Goal: Information Seeking & Learning: Check status

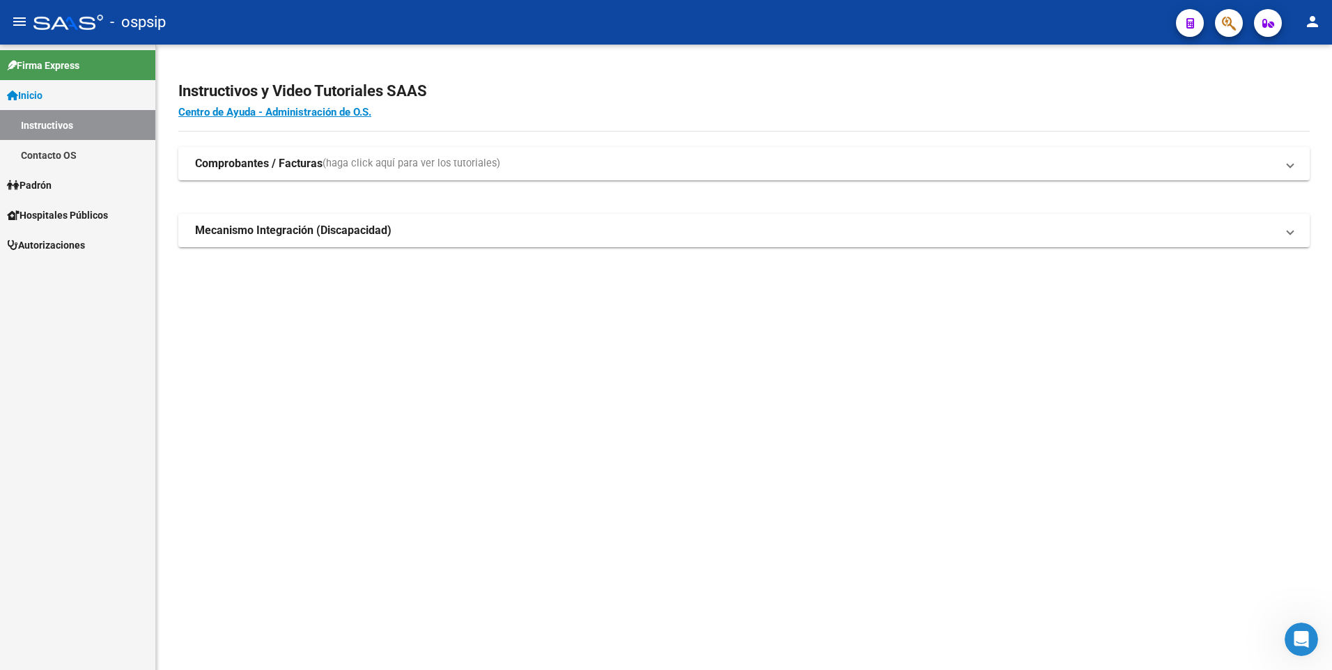
click at [1234, 15] on span "button" at bounding box center [1229, 23] width 14 height 29
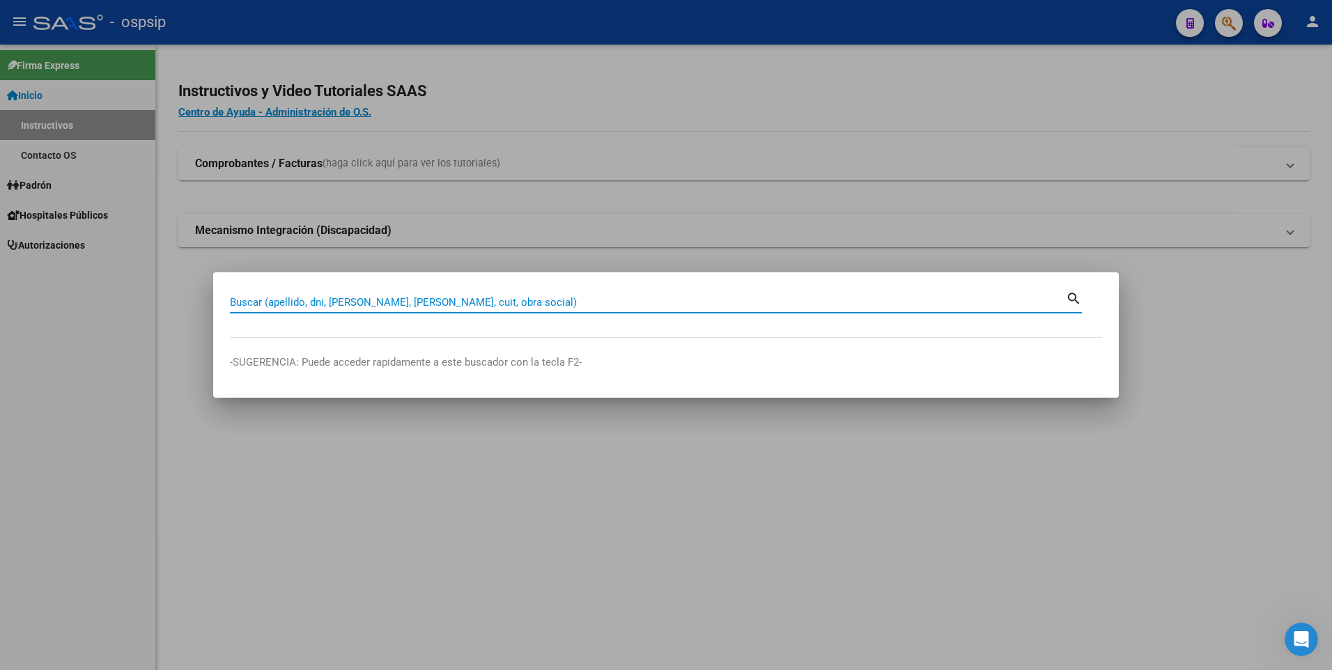
click at [366, 295] on div "Buscar (apellido, dni, [PERSON_NAME], [PERSON_NAME], cuit, obra social)" at bounding box center [648, 302] width 836 height 21
type input "51534837"
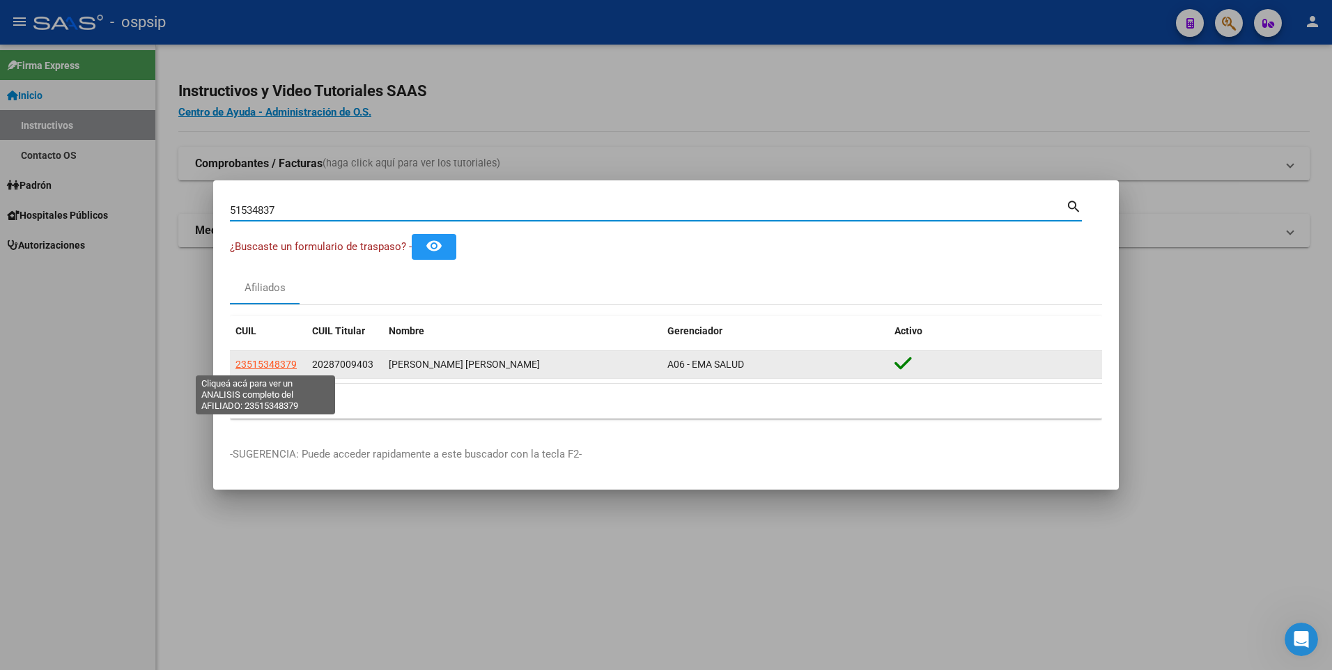
click at [272, 362] on span "23515348379" at bounding box center [265, 364] width 61 height 11
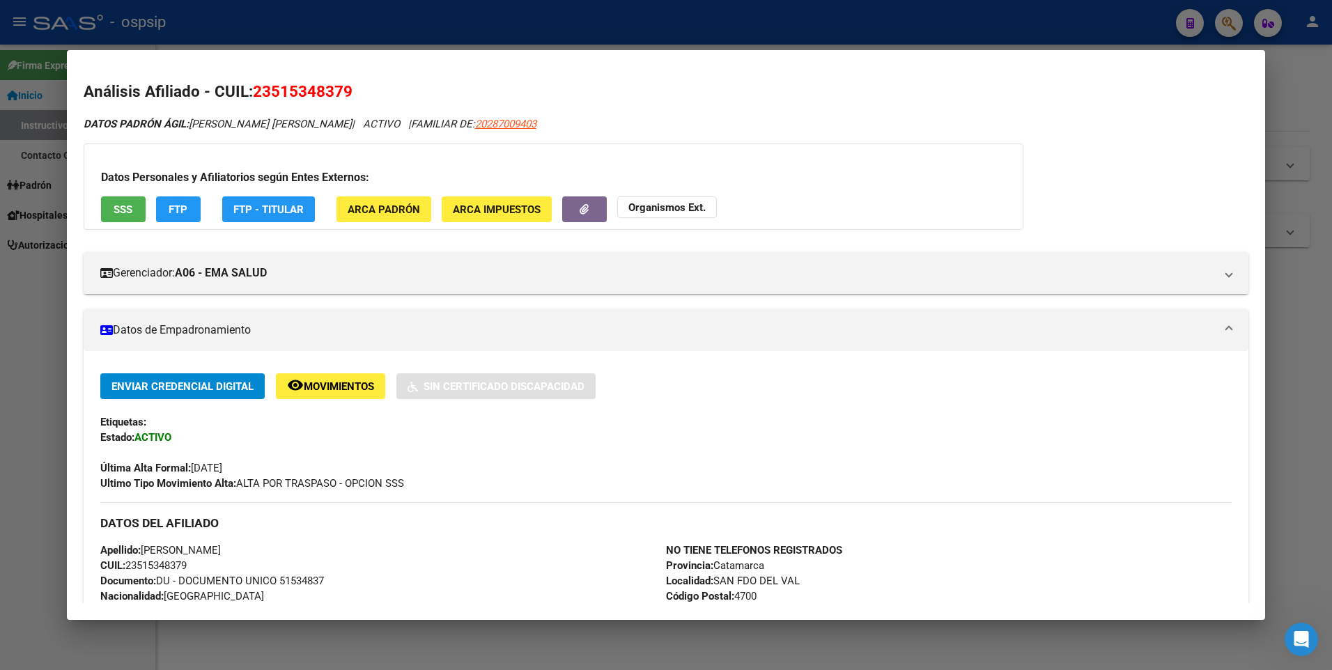
click at [352, 35] on div at bounding box center [666, 335] width 1332 height 670
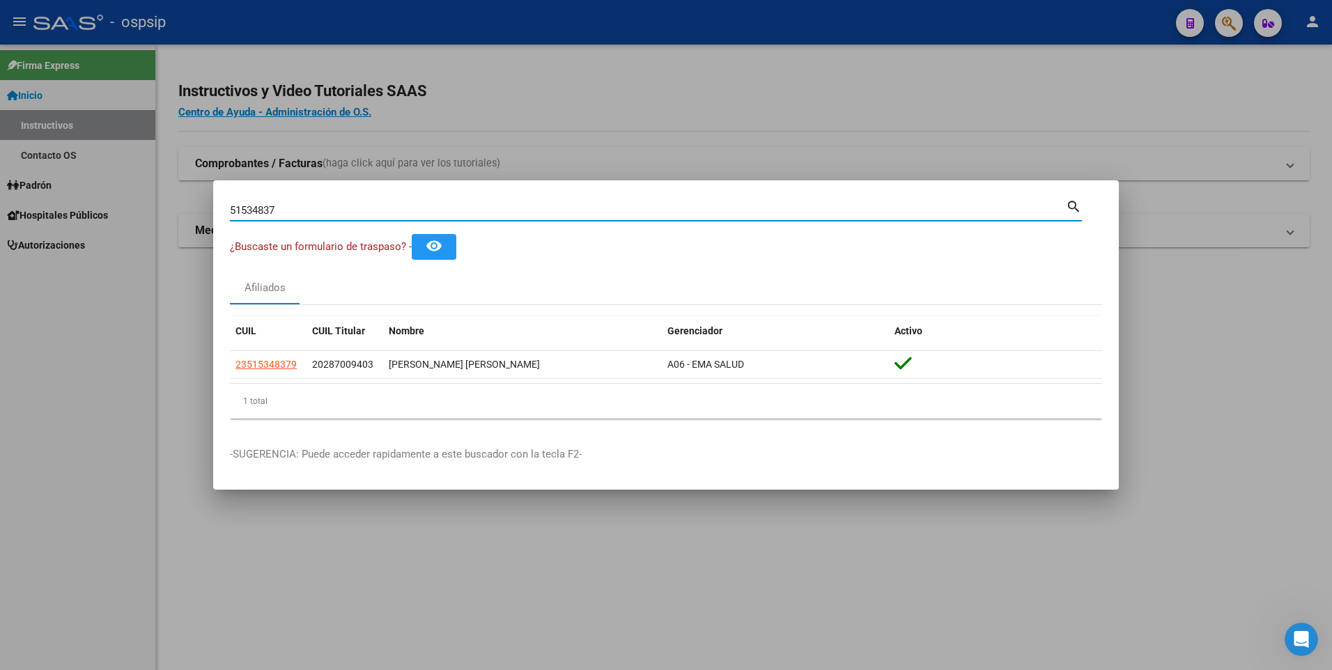
drag, startPoint x: 296, startPoint y: 208, endPoint x: 215, endPoint y: 204, distance: 81.6
click at [215, 204] on mat-dialog-content "51534837 Buscar (apellido, dni, cuil, nro traspaso, cuit, obra social) search ¿…" at bounding box center [666, 313] width 906 height 233
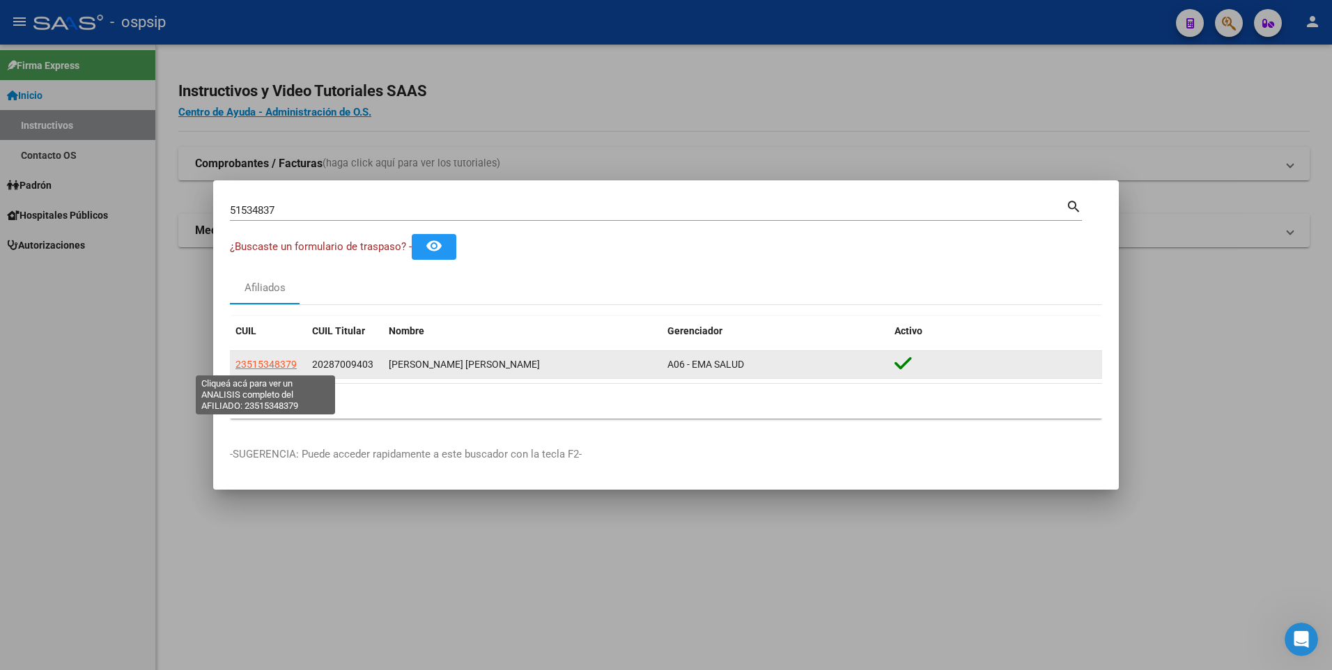
click at [272, 367] on span "23515348379" at bounding box center [265, 364] width 61 height 11
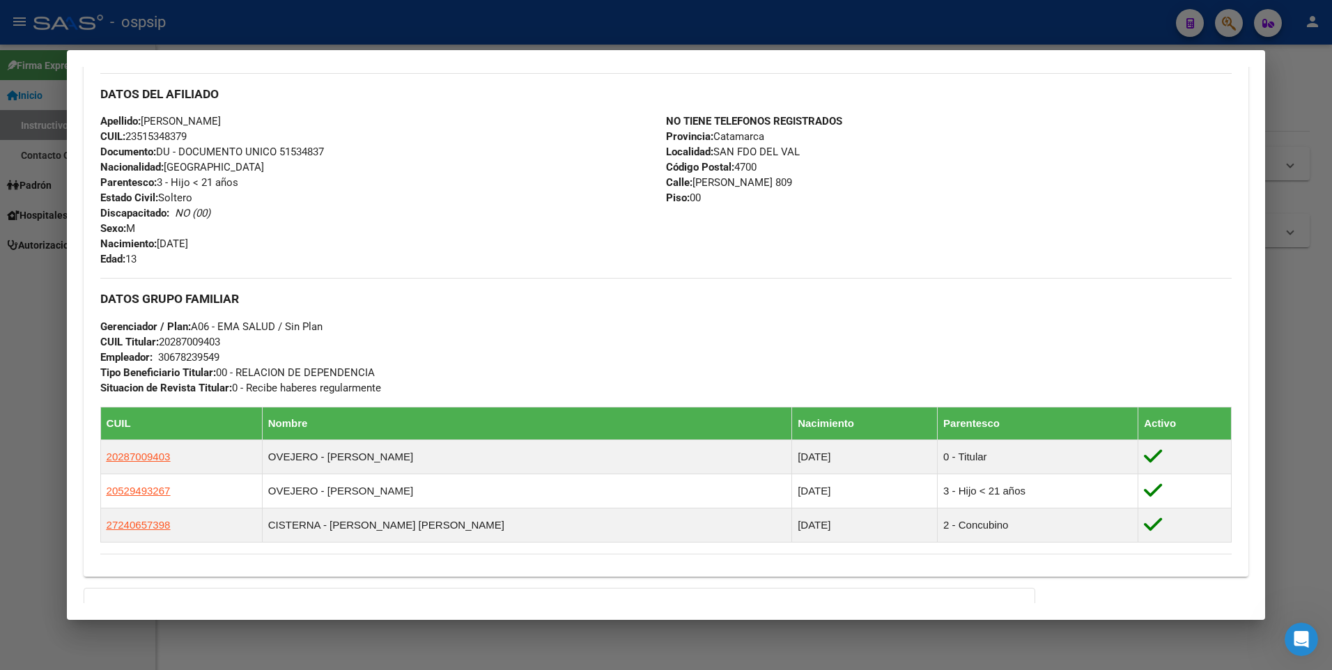
scroll to position [619, 0]
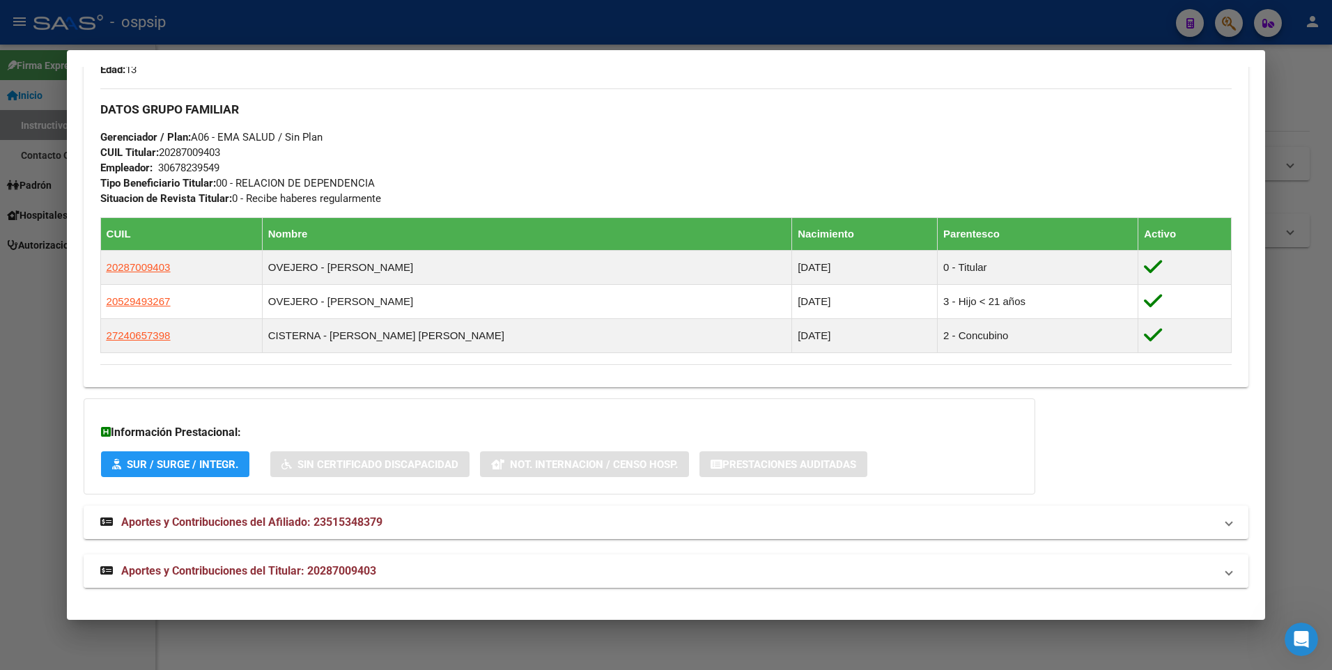
drag, startPoint x: 323, startPoint y: 567, endPoint x: 335, endPoint y: 555, distance: 17.3
click at [334, 556] on mat-expansion-panel-header "Aportes y Contribuciones del Titular: 20287009403" at bounding box center [667, 571] width 1166 height 33
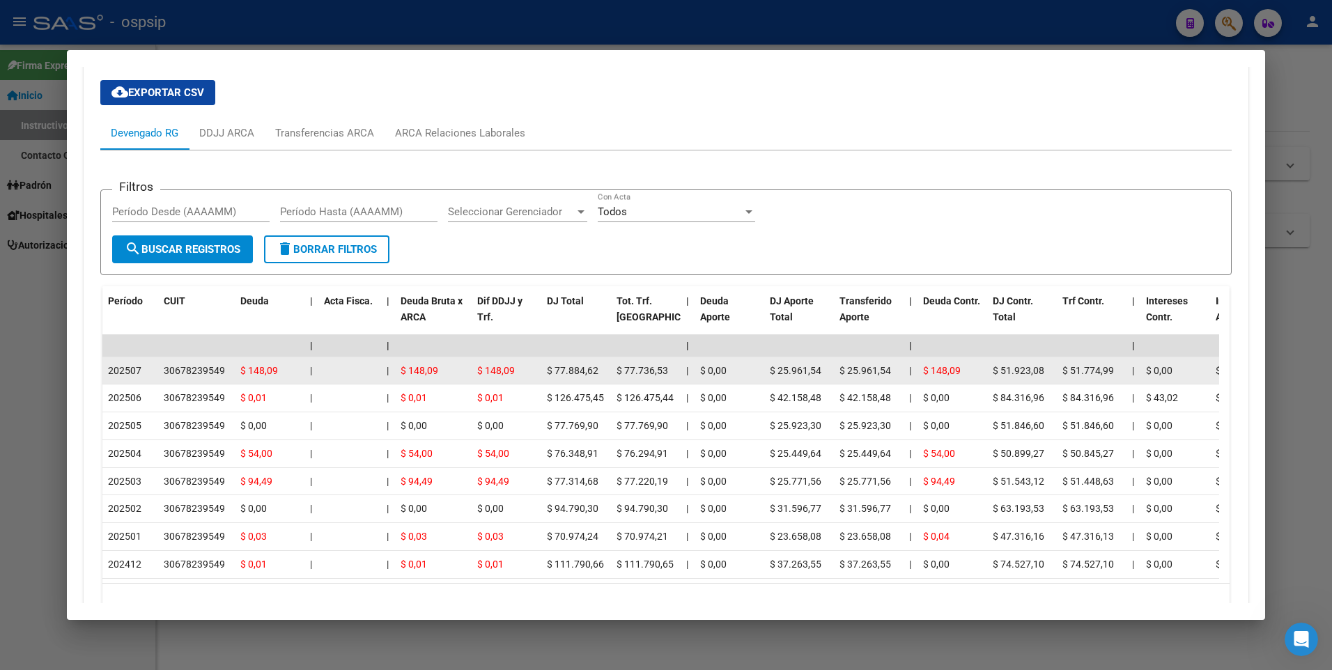
scroll to position [1251, 0]
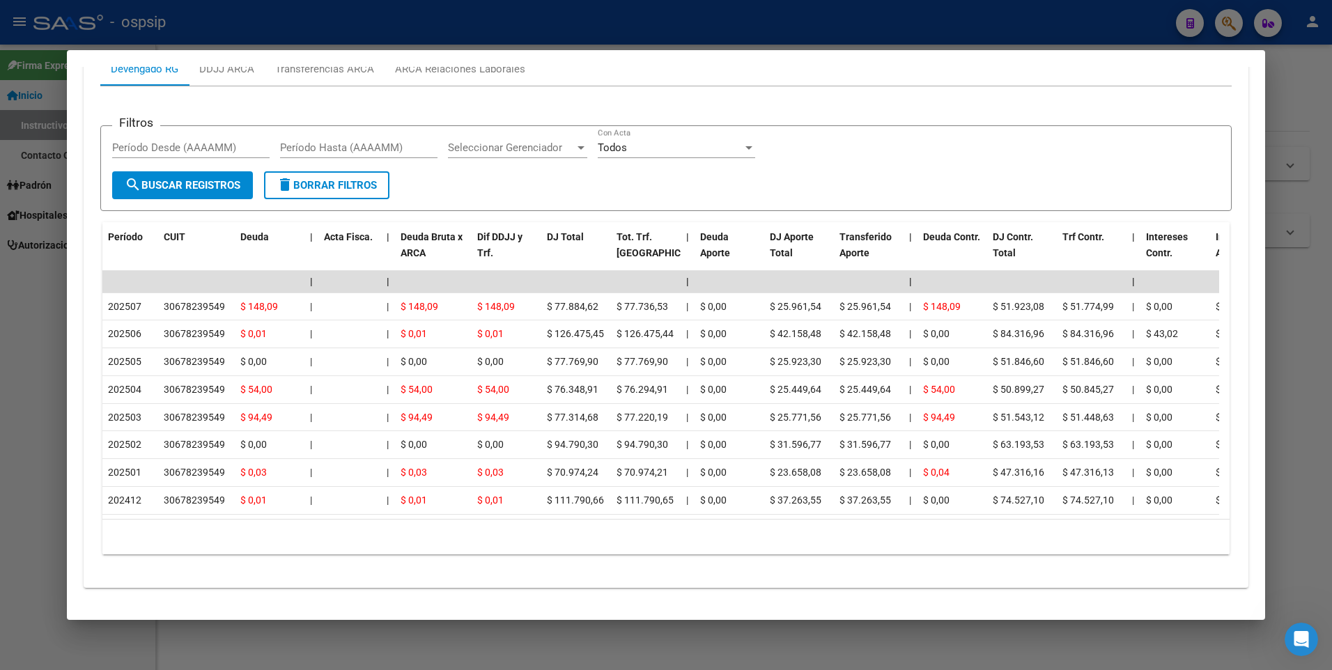
click at [404, 43] on div at bounding box center [666, 335] width 1332 height 670
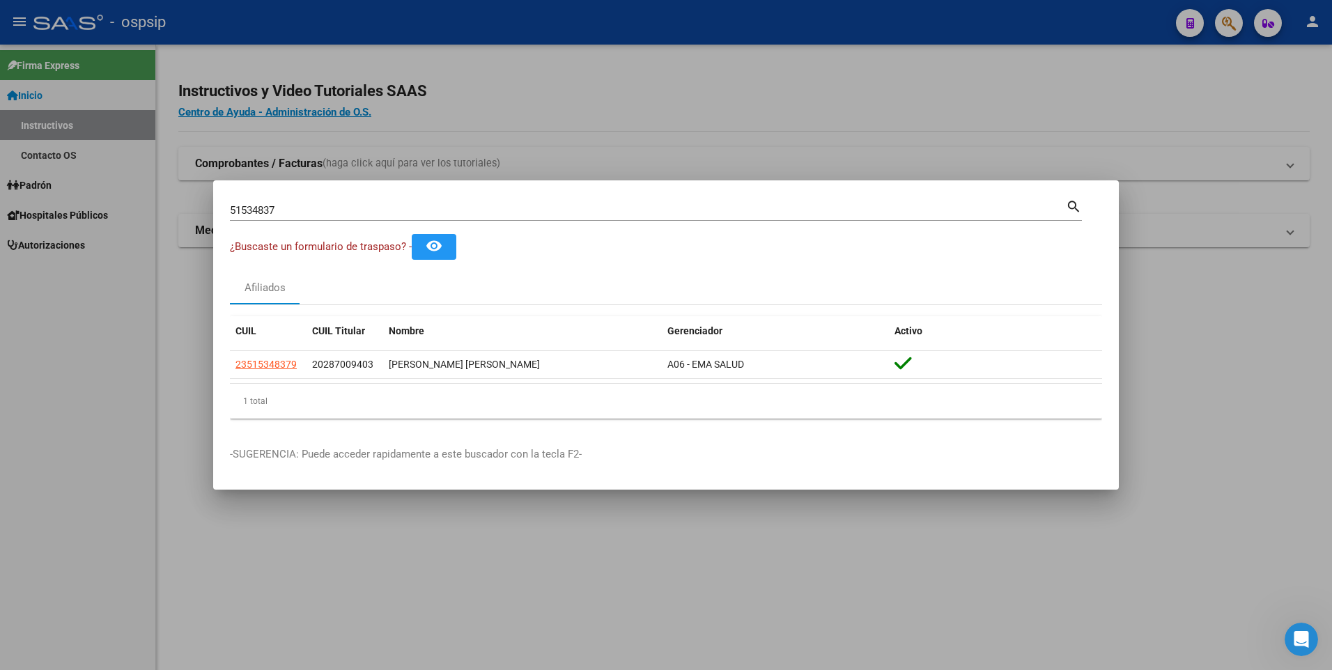
click at [314, 208] on input "51534837" at bounding box center [648, 210] width 836 height 13
drag, startPoint x: 314, startPoint y: 210, endPoint x: 169, endPoint y: 210, distance: 144.2
click at [169, 210] on div "51534837 Buscar (apellido, dni, cuil, nro traspaso, cuit, obra social) search ¿…" at bounding box center [666, 335] width 1332 height 670
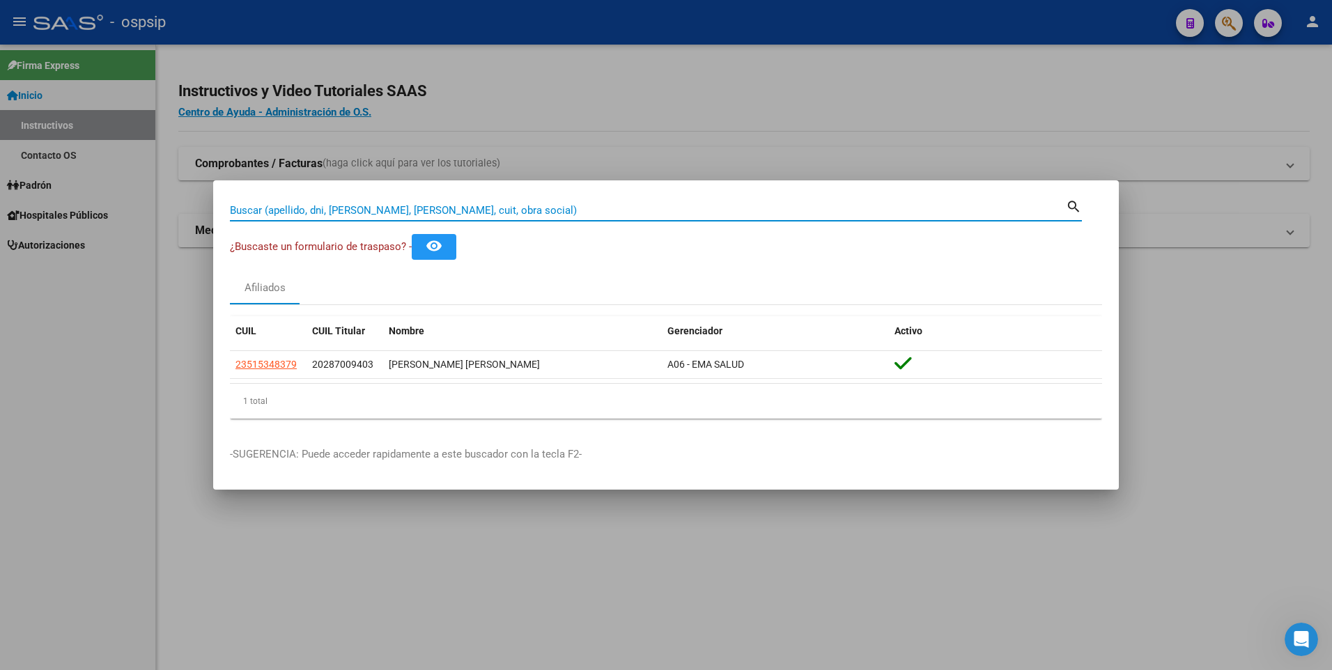
click at [351, 212] on input "Buscar (apellido, dni, [PERSON_NAME], [PERSON_NAME], cuit, obra social)" at bounding box center [648, 210] width 836 height 13
type input "17612838"
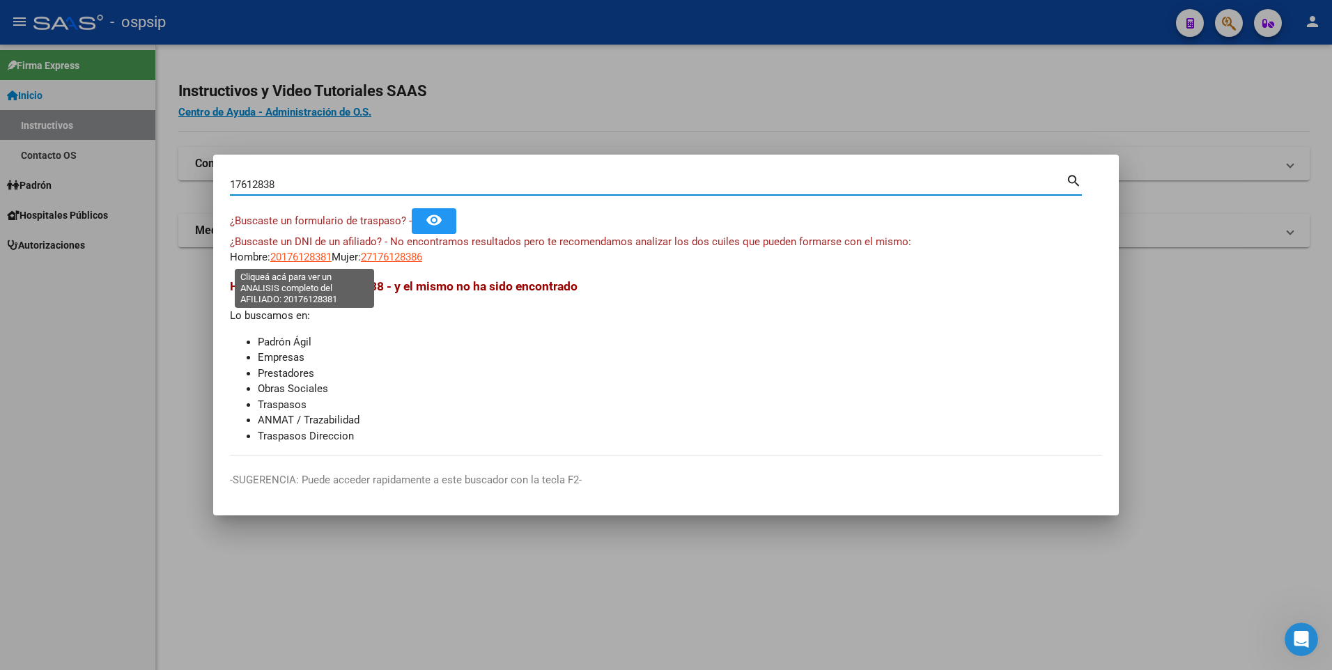
click at [314, 253] on span "20176128381" at bounding box center [300, 257] width 61 height 13
type textarea "20176128381"
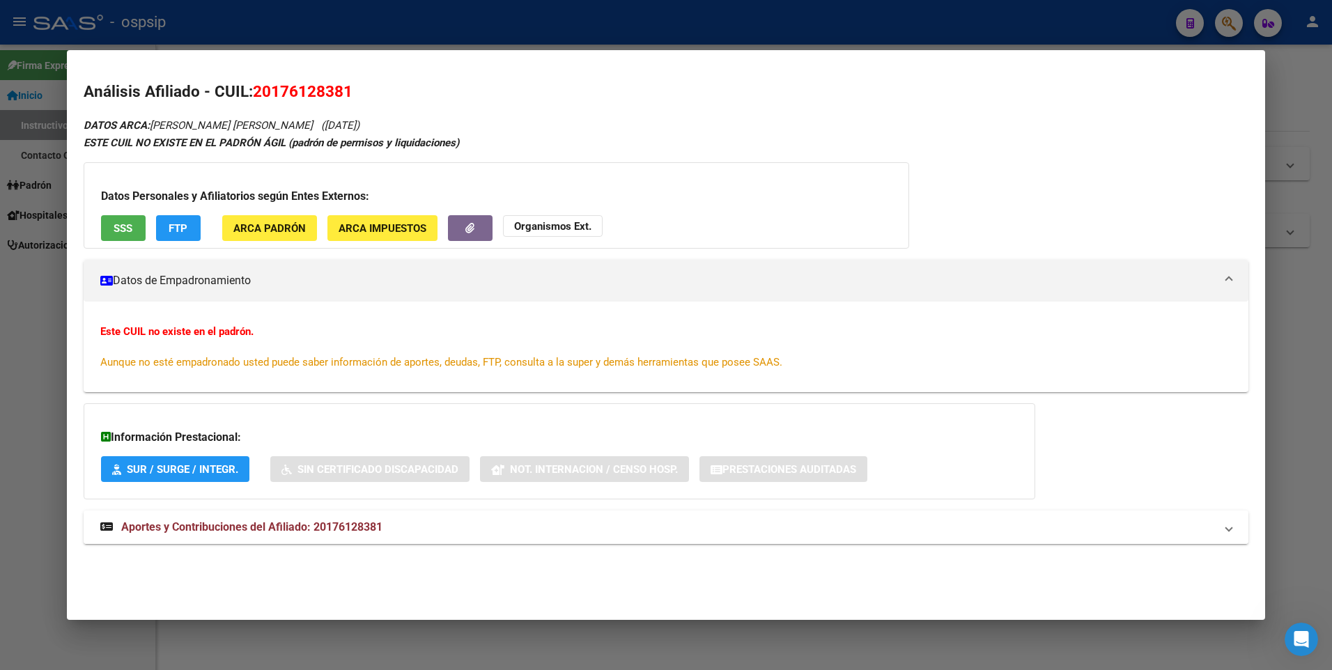
click at [326, 521] on span "Aportes y Contribuciones del Afiliado: 20176128381" at bounding box center [251, 526] width 261 height 13
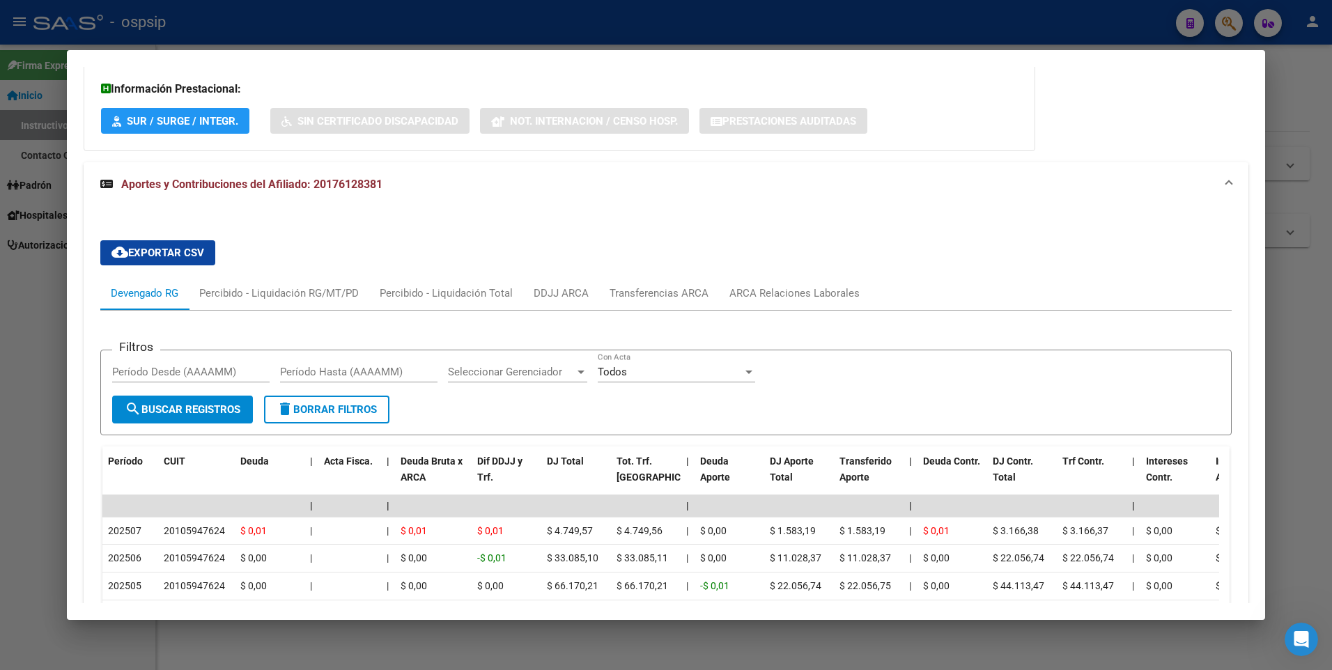
scroll to position [661, 0]
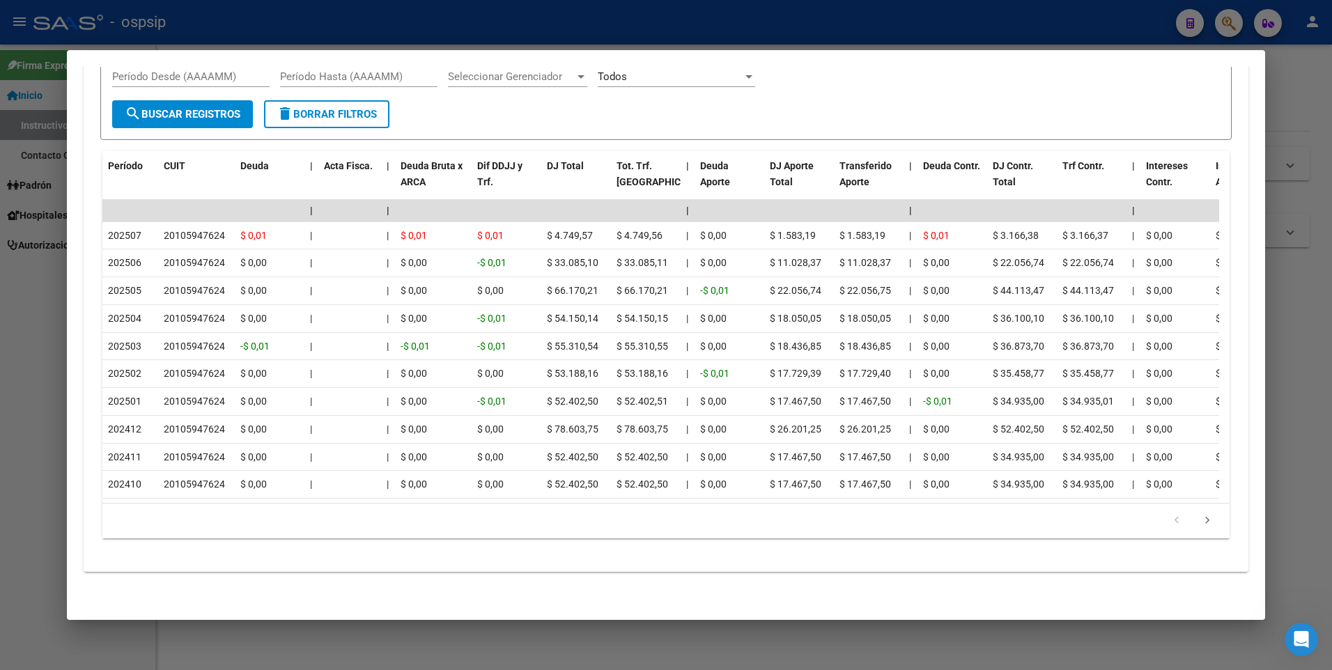
click at [400, 29] on div at bounding box center [666, 335] width 1332 height 670
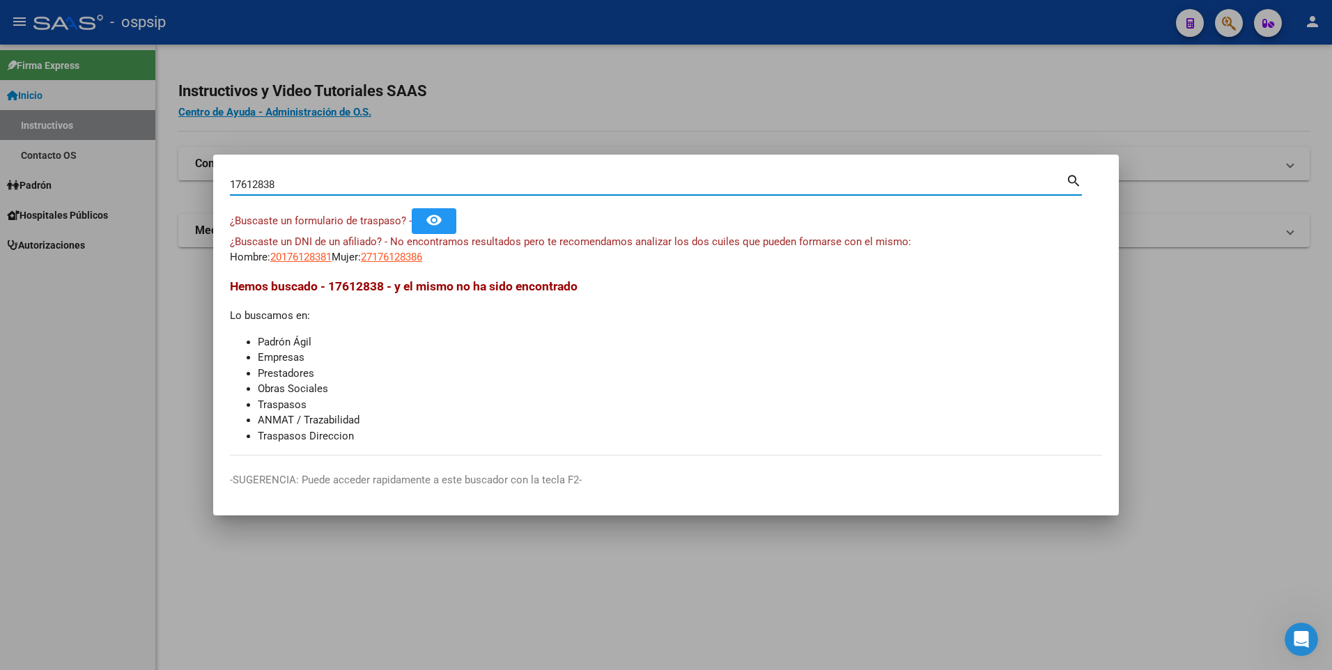
drag, startPoint x: 320, startPoint y: 186, endPoint x: 168, endPoint y: 183, distance: 152.6
click at [169, 187] on div "17612838 Buscar (apellido, dni, cuil, nro traspaso, cuit, obra social) search ¿…" at bounding box center [666, 335] width 1332 height 670
click at [294, 256] on span "20176128381" at bounding box center [300, 257] width 61 height 13
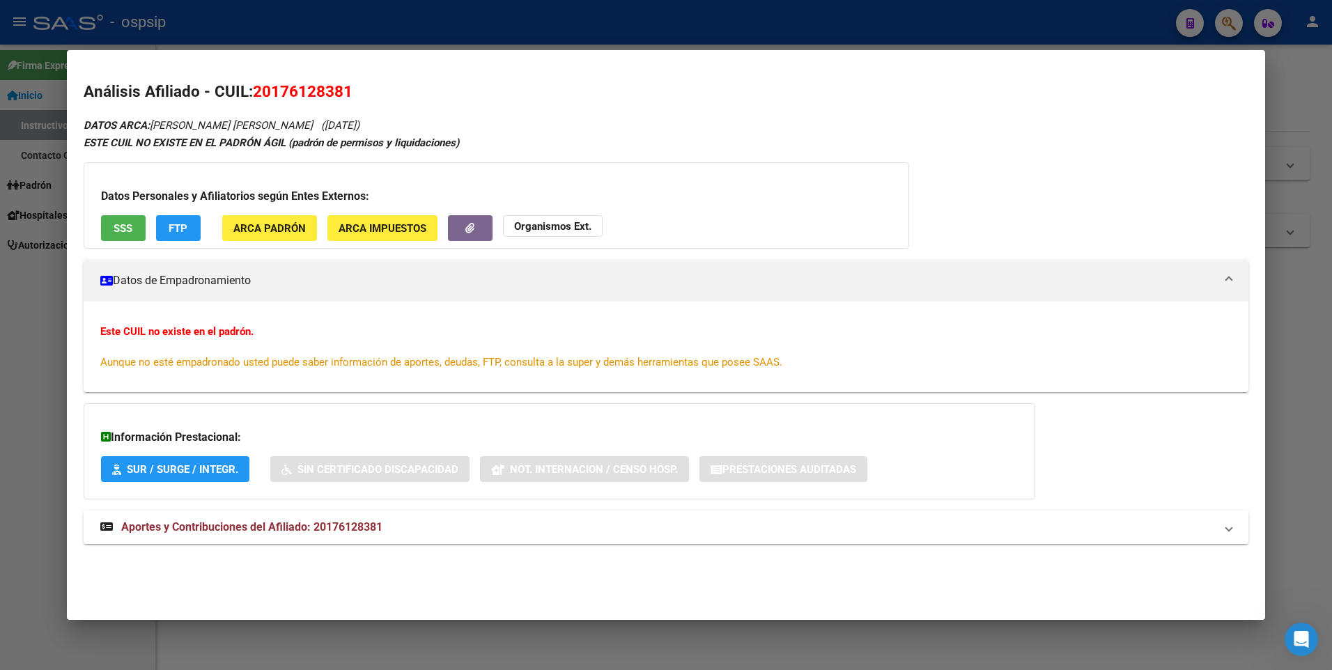
click at [348, 536] on mat-expansion-panel-header "Aportes y Contribuciones del Afiliado: 20176128381" at bounding box center [667, 527] width 1166 height 33
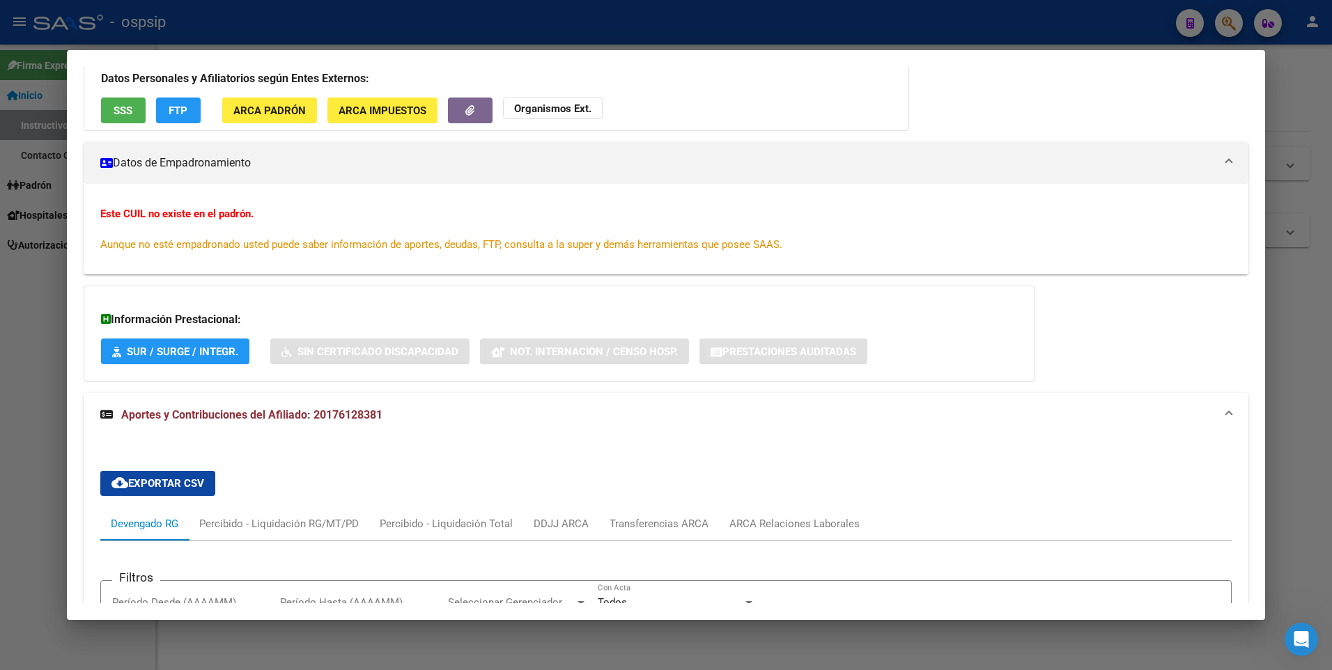
scroll to position [0, 0]
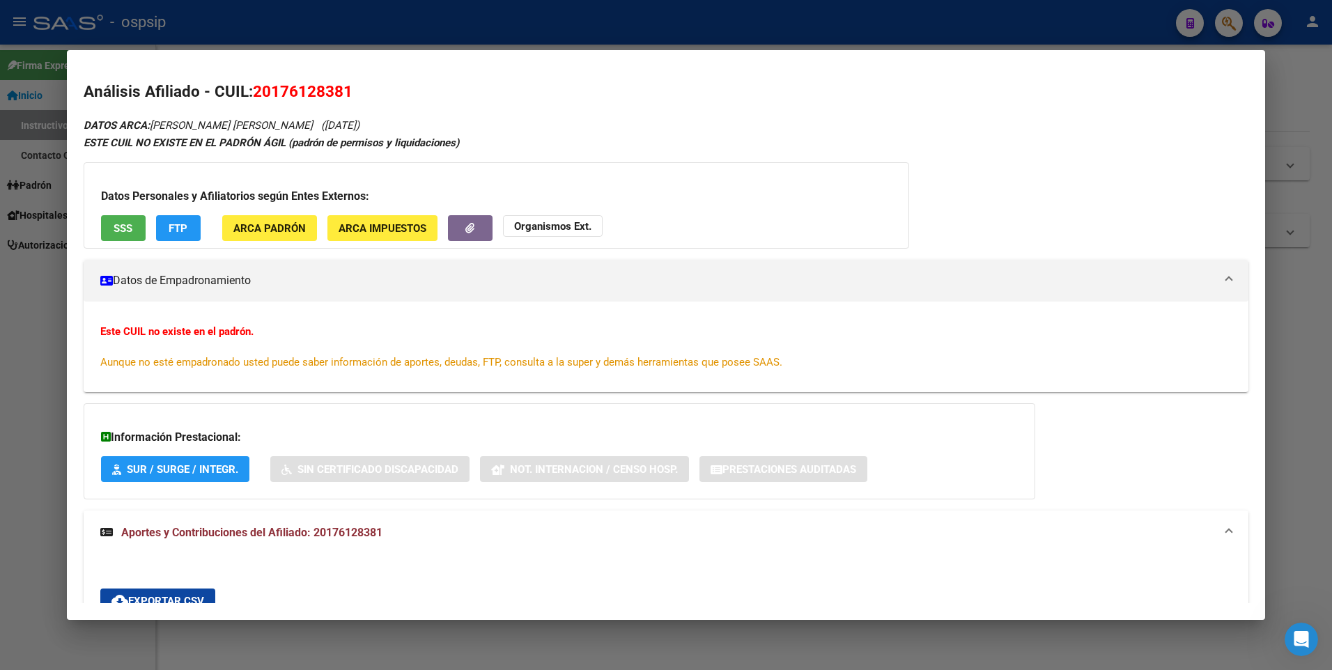
click at [371, 39] on div at bounding box center [666, 335] width 1332 height 670
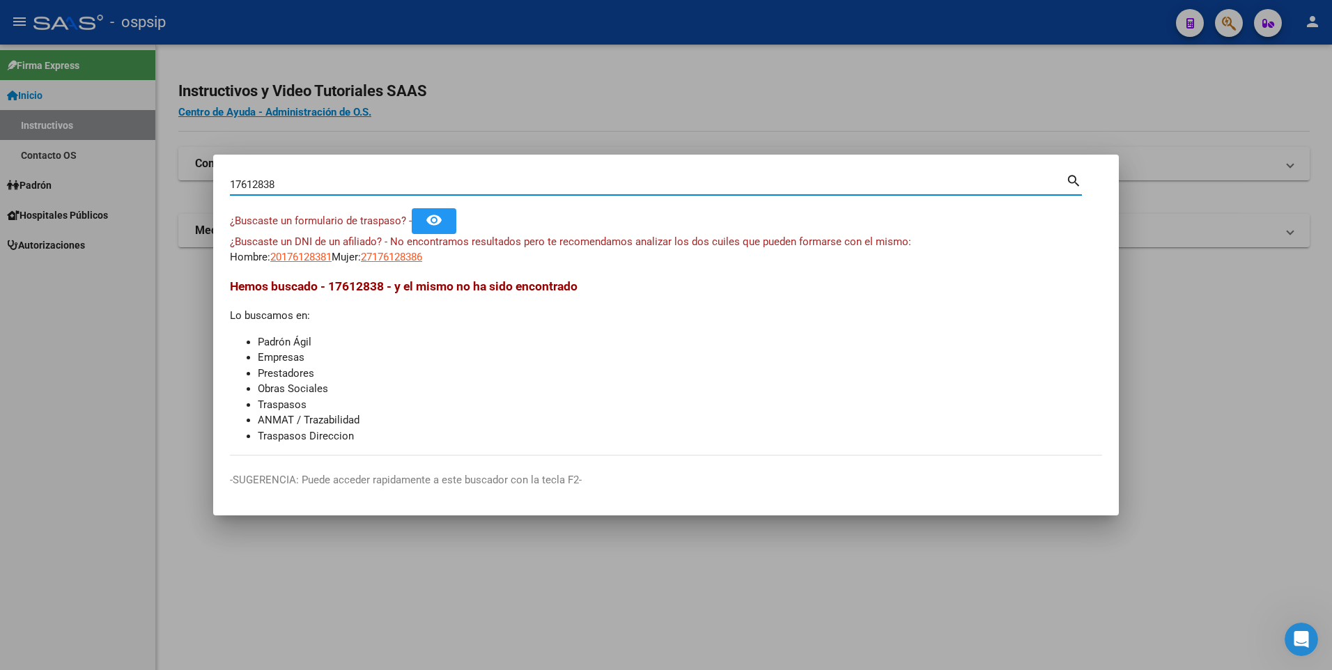
click at [369, 187] on input "17612838" at bounding box center [648, 184] width 836 height 13
paste input "ismos Ext"
type input "i"
click at [332, 185] on input "Buscar (apellido, dni, [PERSON_NAME], [PERSON_NAME], cuit, obra social)" at bounding box center [648, 184] width 836 height 13
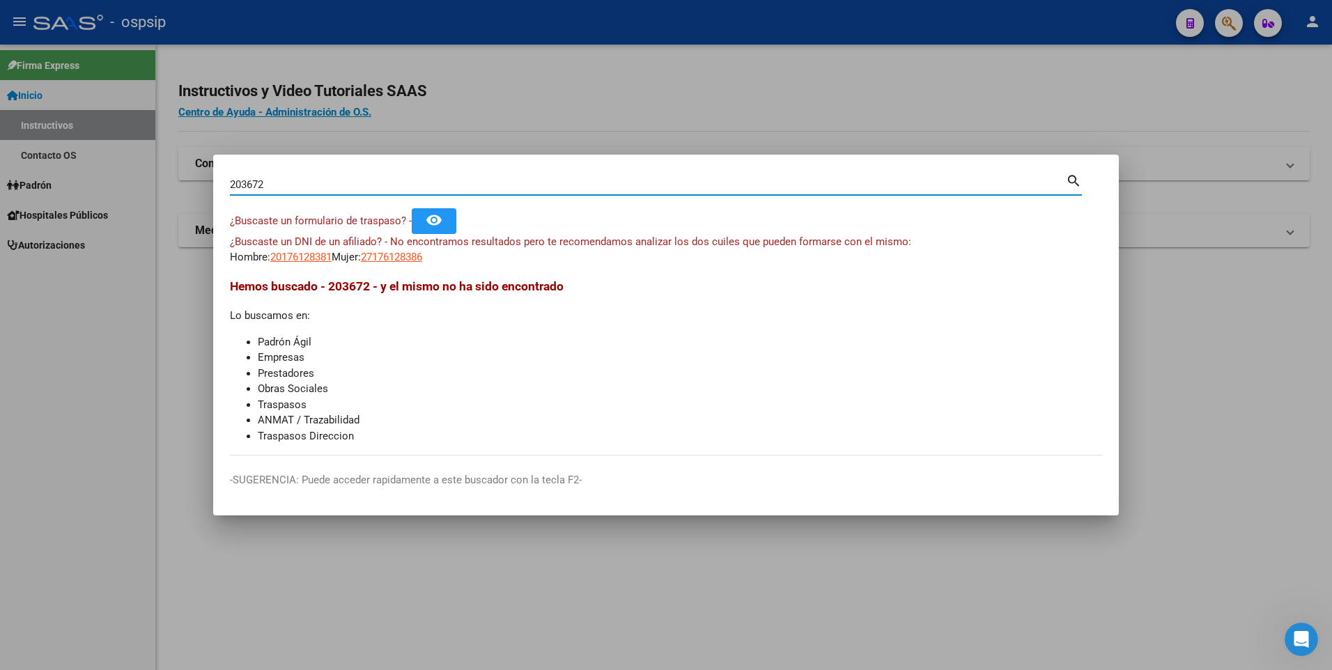
click at [311, 181] on input "203672" at bounding box center [648, 184] width 836 height 13
type input "20367032"
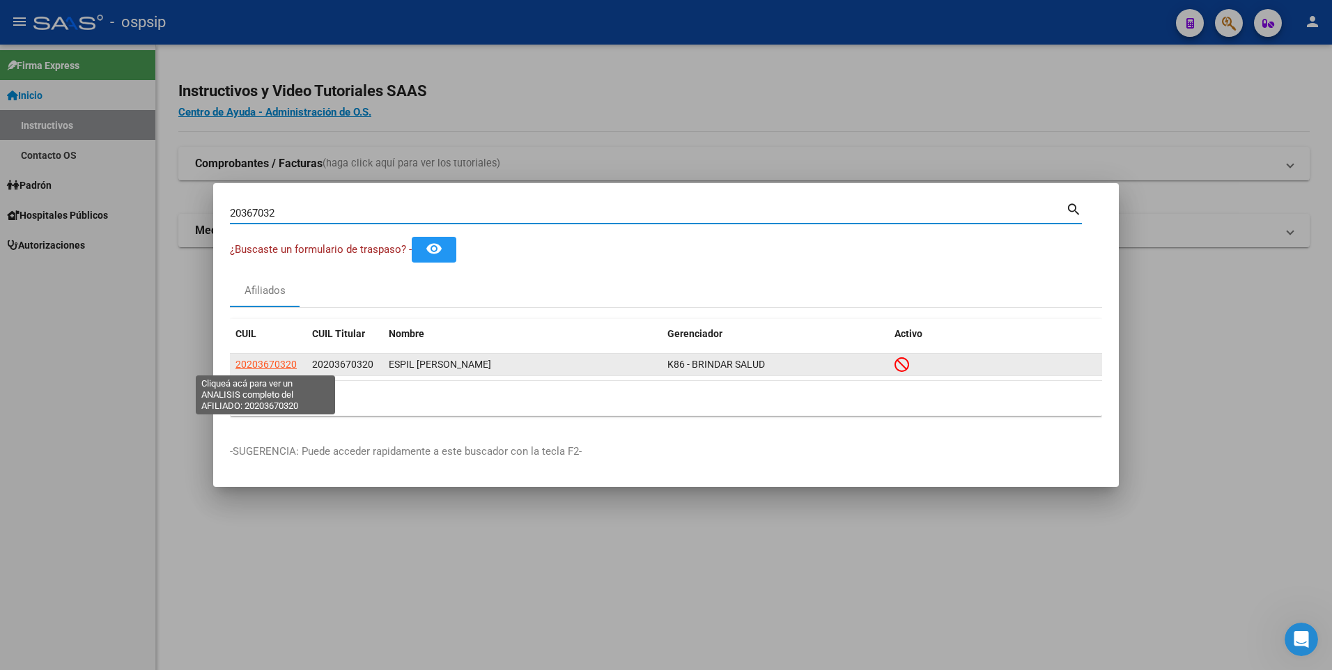
click at [277, 362] on span "20203670320" at bounding box center [265, 364] width 61 height 11
type textarea "20203670320"
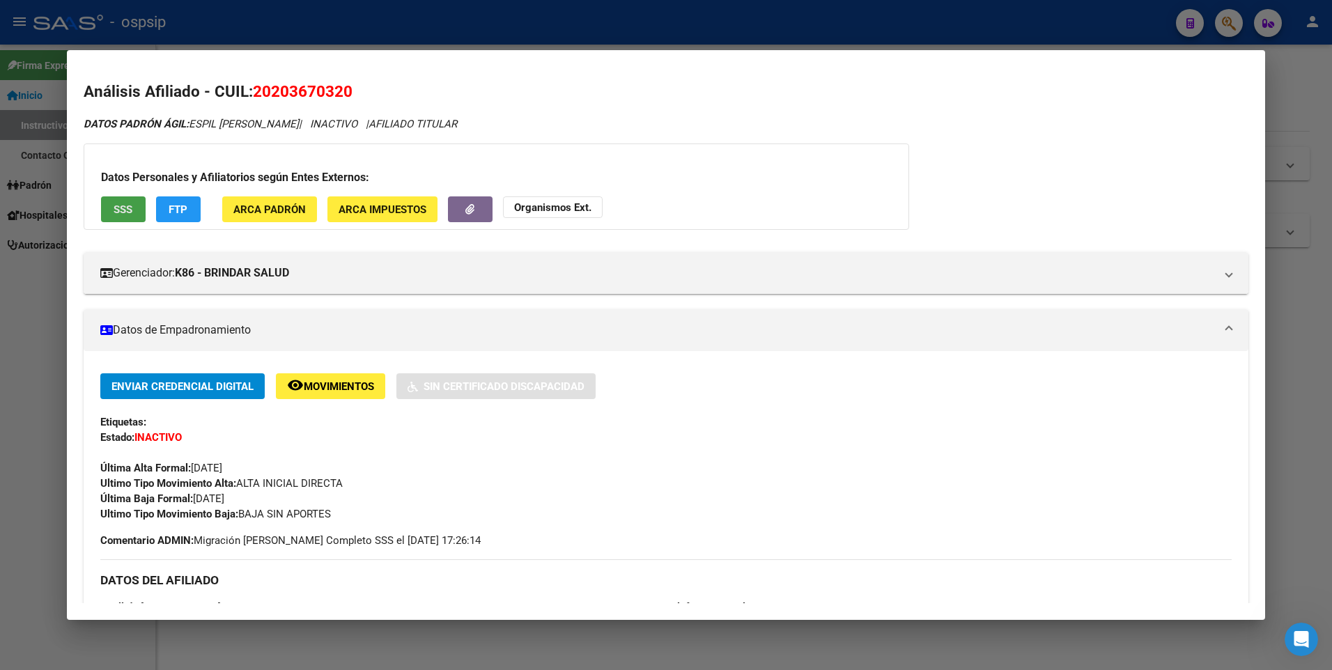
click at [140, 201] on button "SSS" at bounding box center [123, 209] width 45 height 26
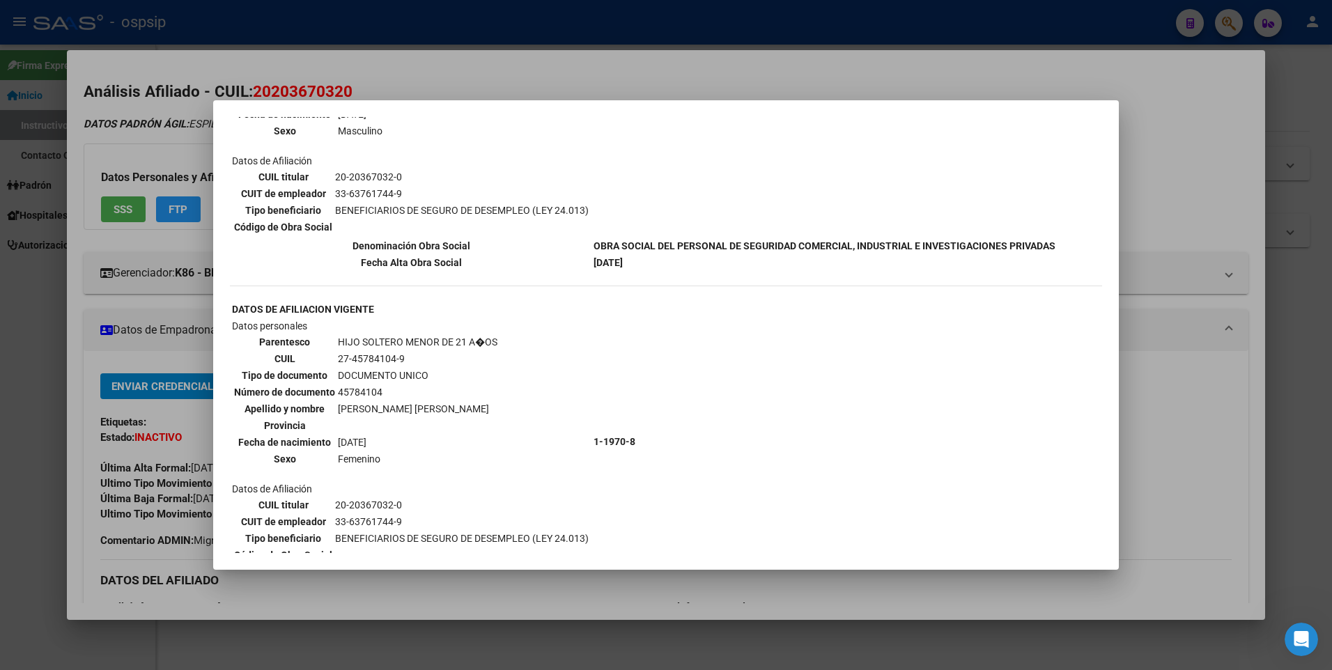
scroll to position [337, 0]
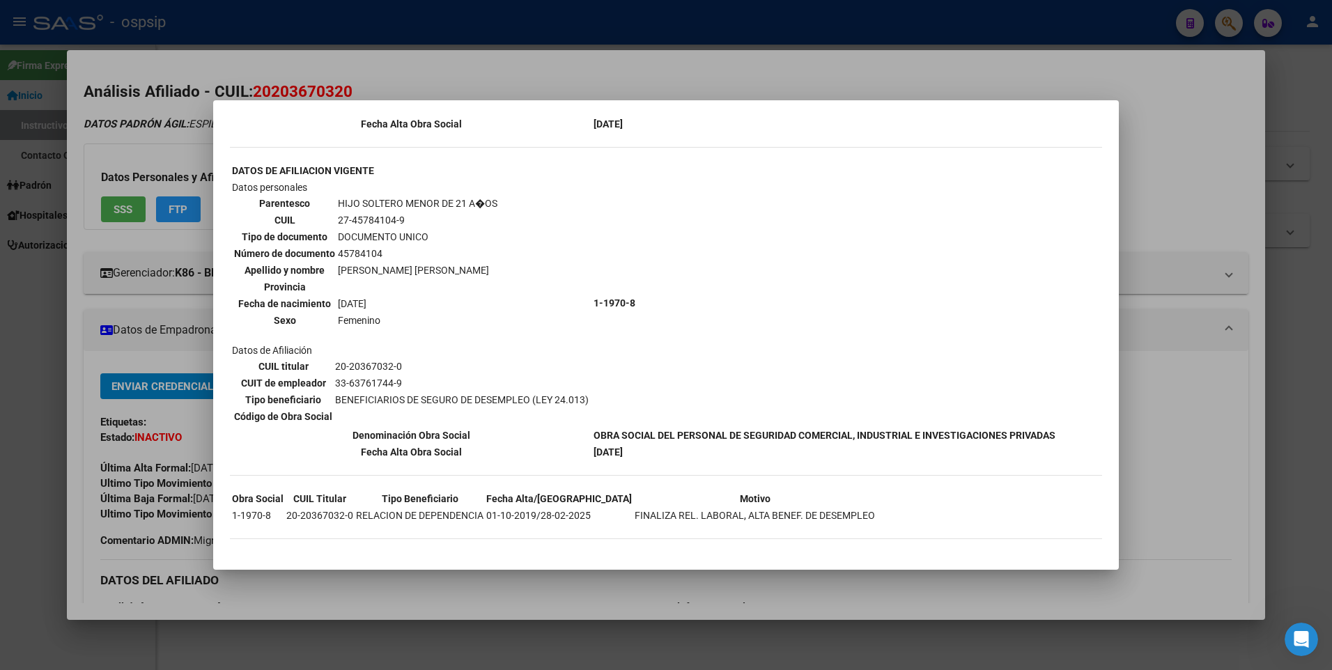
click at [149, 356] on div at bounding box center [666, 335] width 1332 height 670
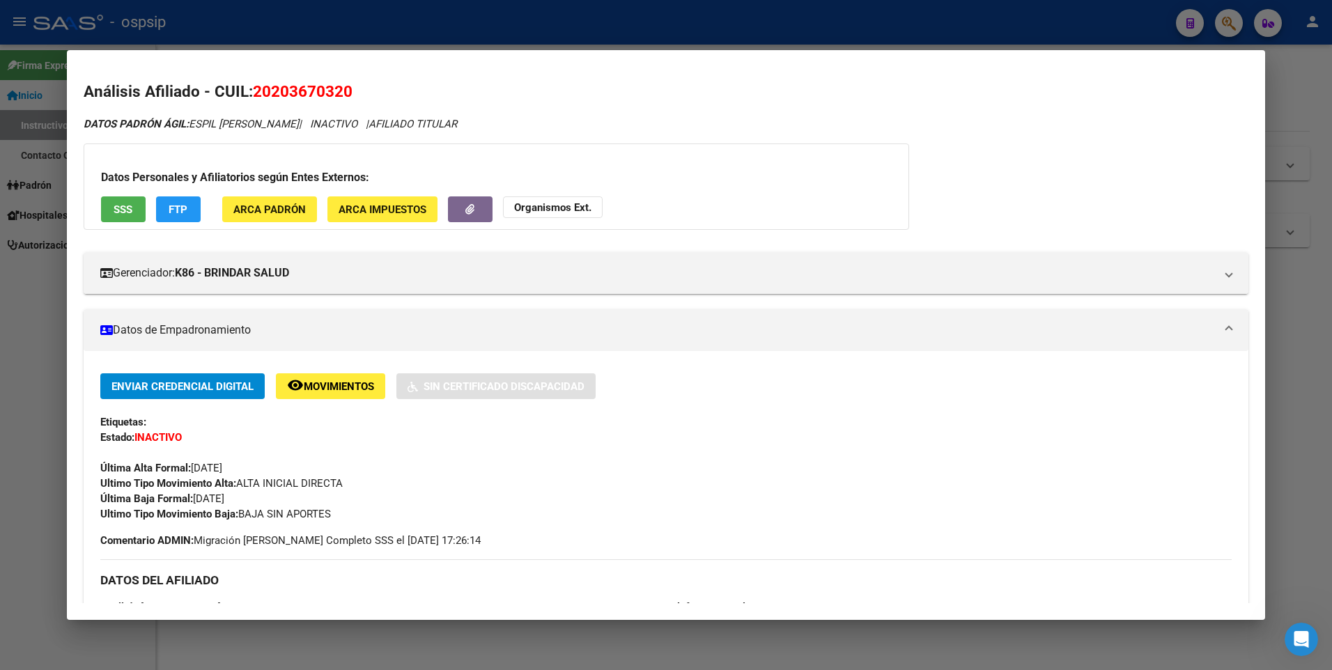
click at [389, 32] on div at bounding box center [666, 335] width 1332 height 670
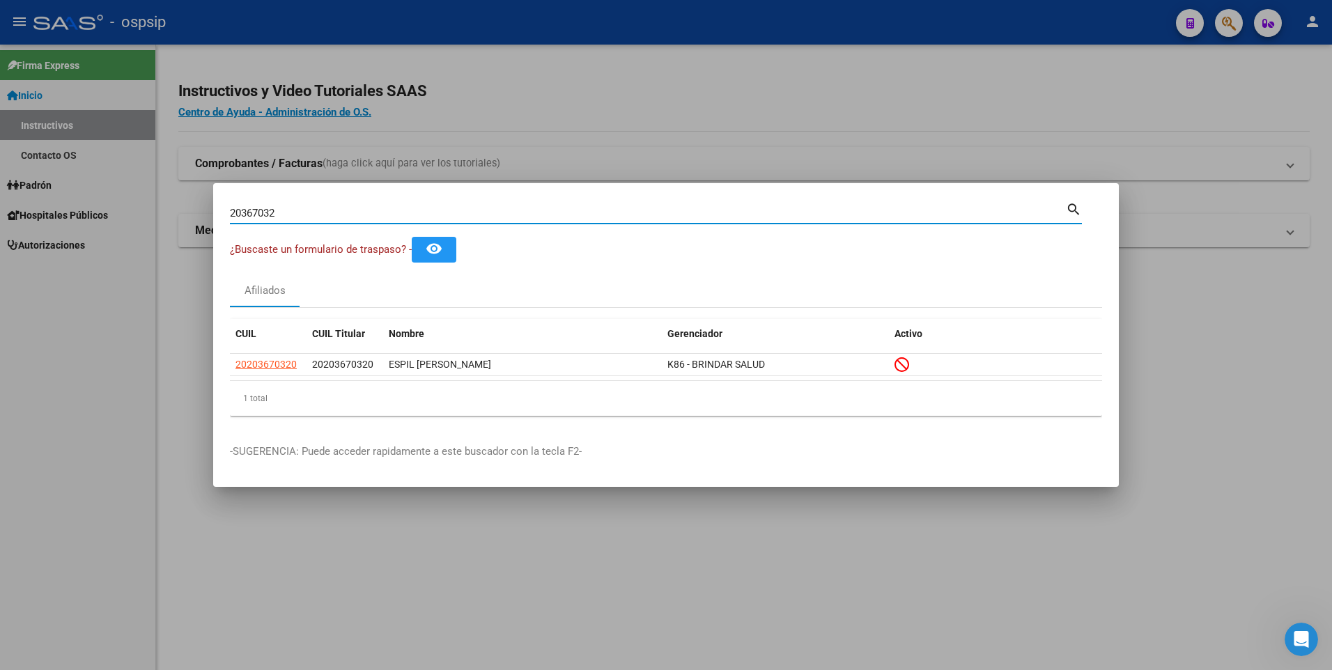
drag, startPoint x: 301, startPoint y: 210, endPoint x: 184, endPoint y: 203, distance: 117.3
click at [185, 205] on div "20367032 Buscar (apellido, dni, cuil, [PERSON_NAME], cuit, obra social) search …" at bounding box center [666, 335] width 1332 height 670
paste input "53888130"
type input "53888130"
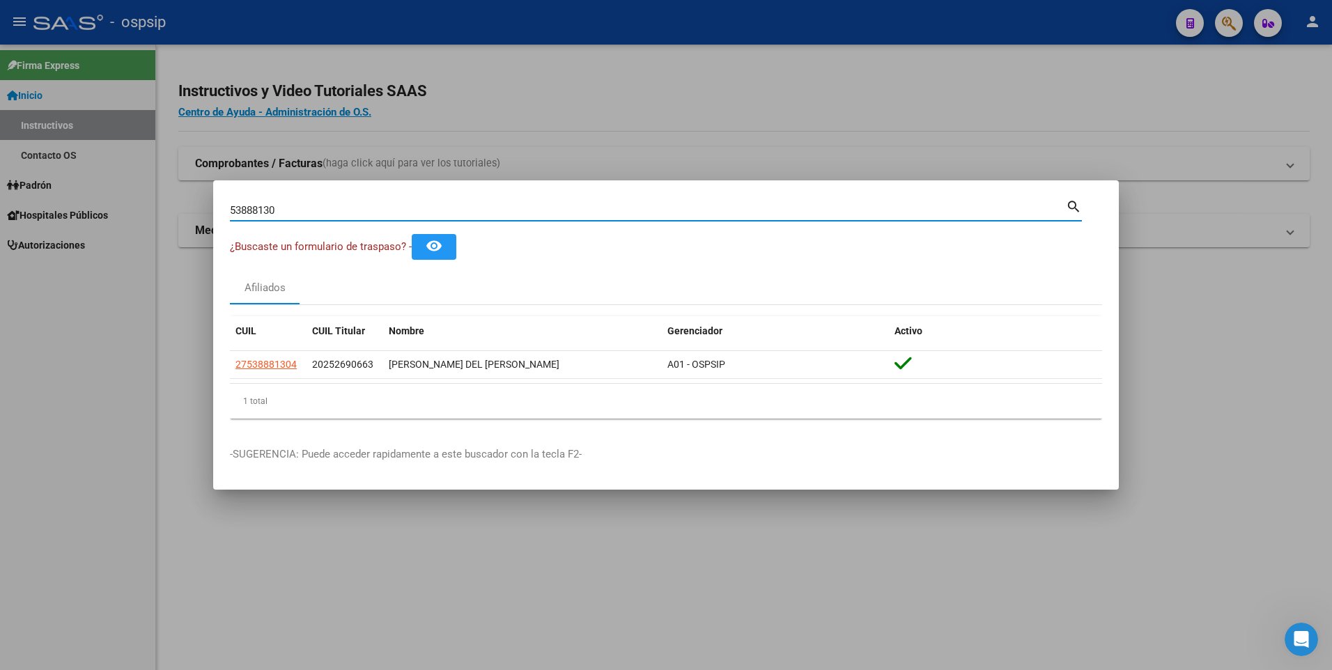
click at [311, 210] on input "53888130" at bounding box center [648, 210] width 836 height 13
type input "43180219"
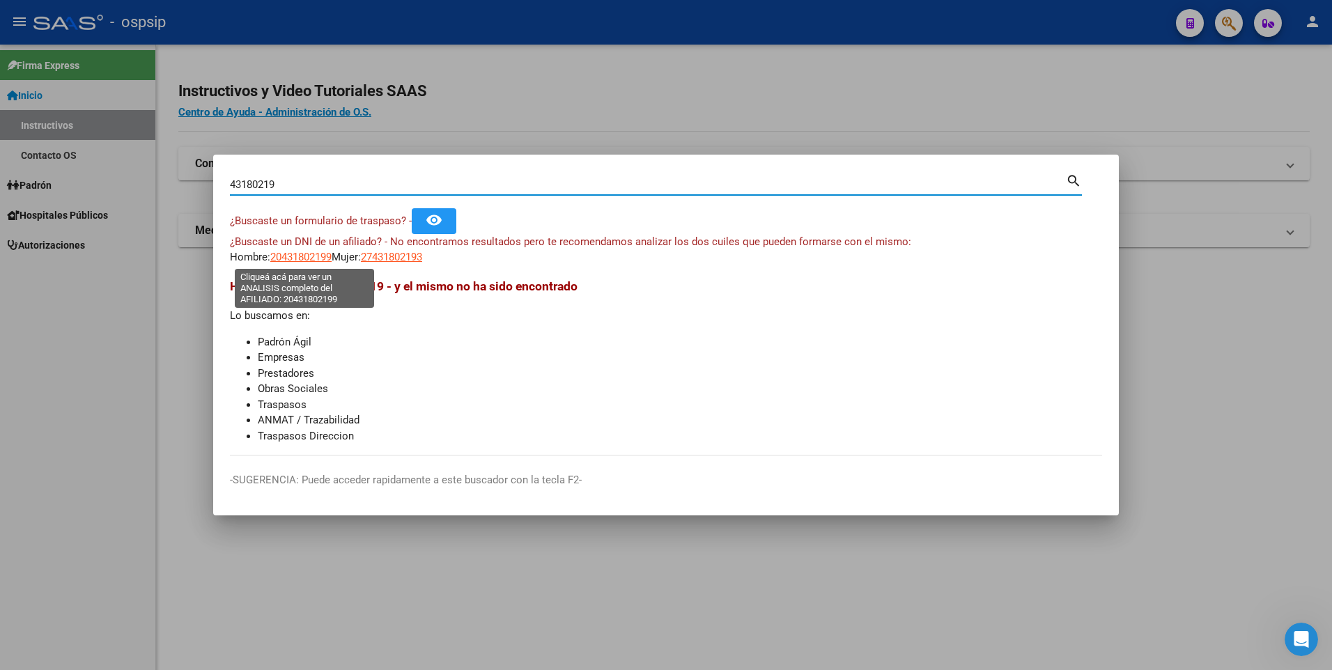
click at [321, 256] on span "20431802199" at bounding box center [300, 257] width 61 height 13
type textarea "20431802199"
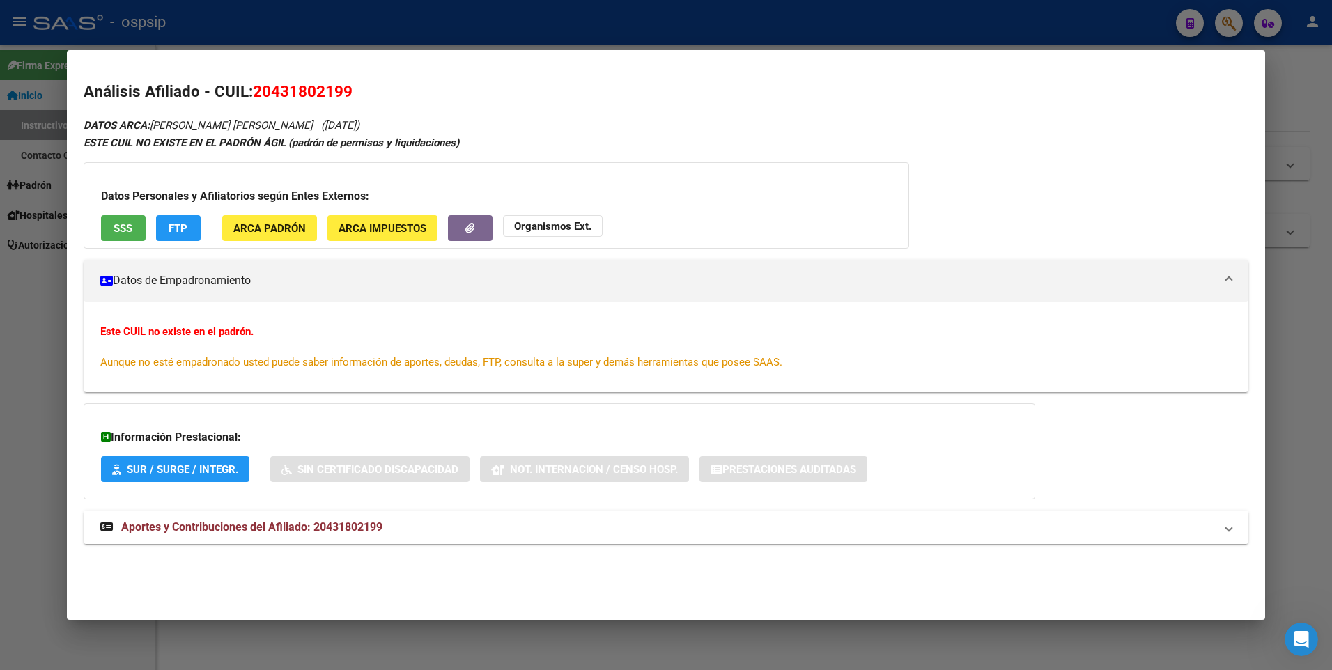
click at [348, 531] on span "Aportes y Contribuciones del Afiliado: 20431802199" at bounding box center [251, 526] width 261 height 13
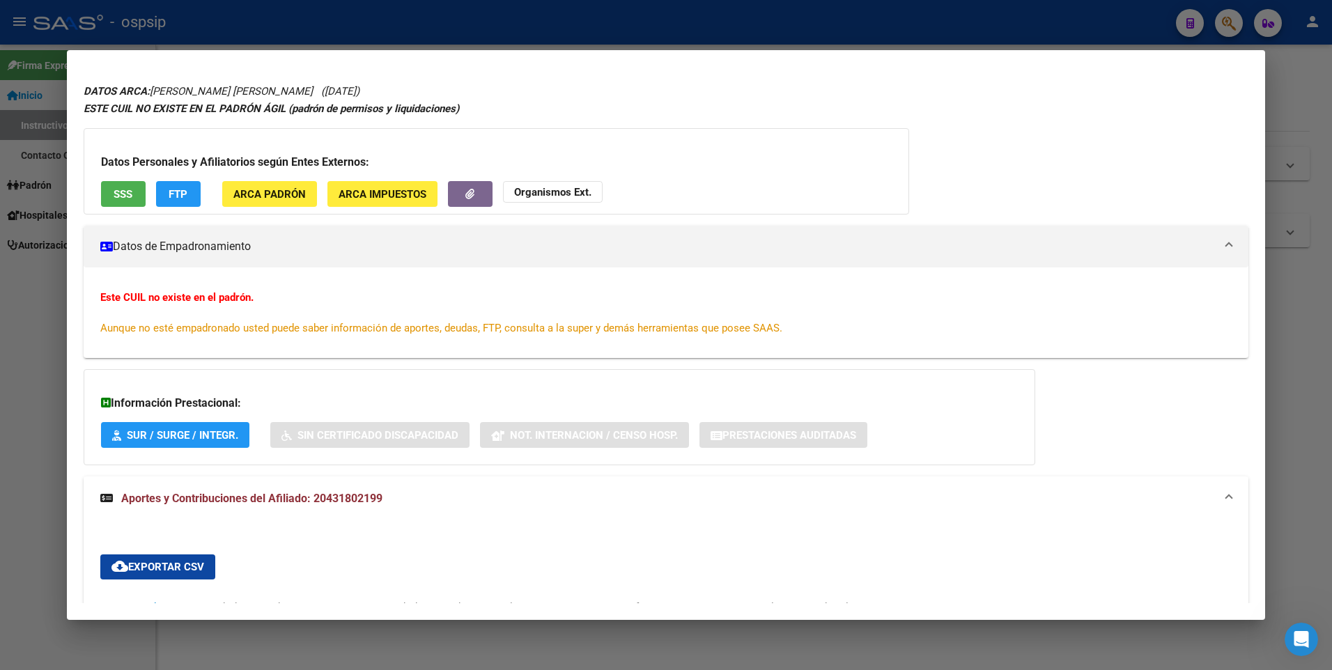
scroll to position [0, 0]
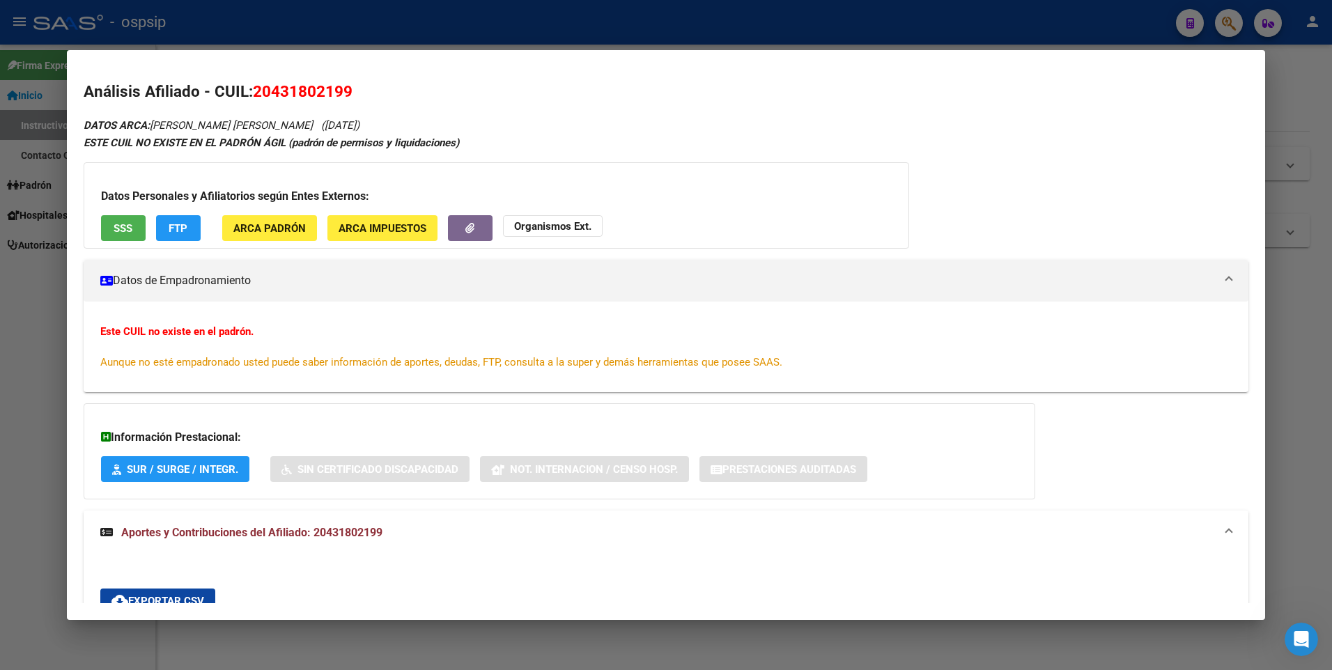
click at [267, 29] on div at bounding box center [666, 335] width 1332 height 670
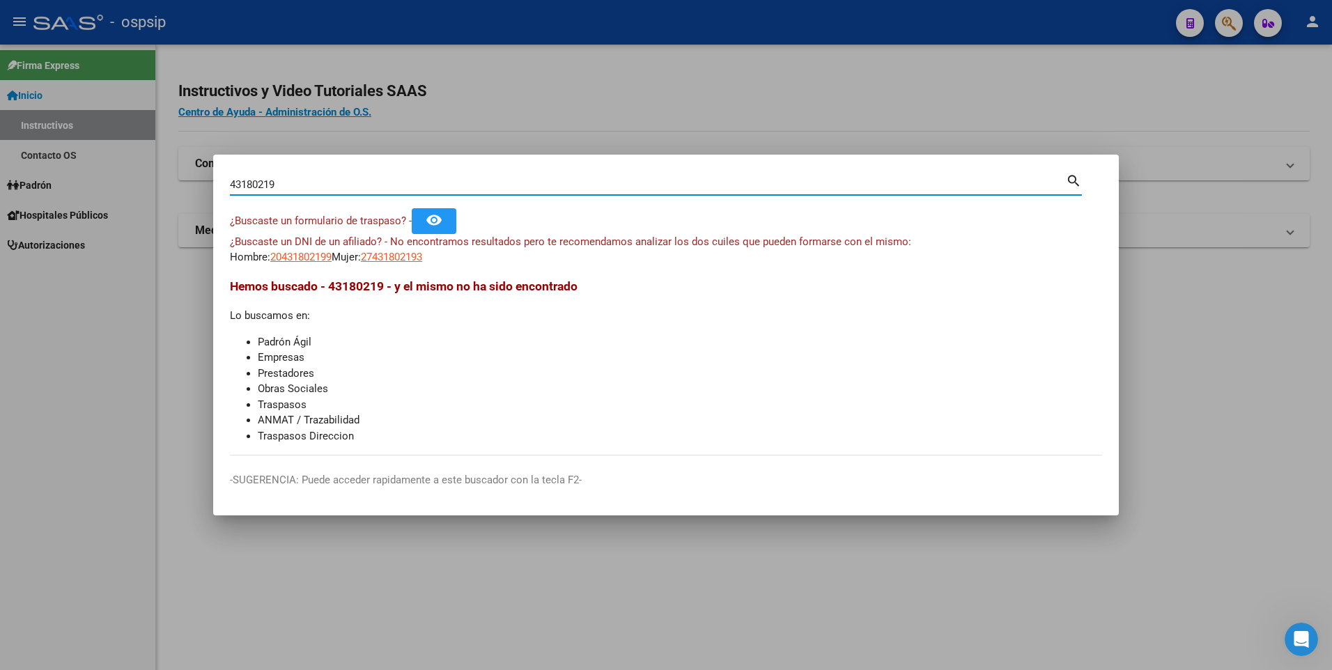
drag, startPoint x: 247, startPoint y: 178, endPoint x: 151, endPoint y: 173, distance: 96.3
click at [152, 173] on div "43180219 Buscar (apellido, dni, cuil, nro traspaso, cuit, obra social) search ¿…" at bounding box center [666, 335] width 1332 height 670
click at [304, 256] on span "20431802199" at bounding box center [300, 257] width 61 height 13
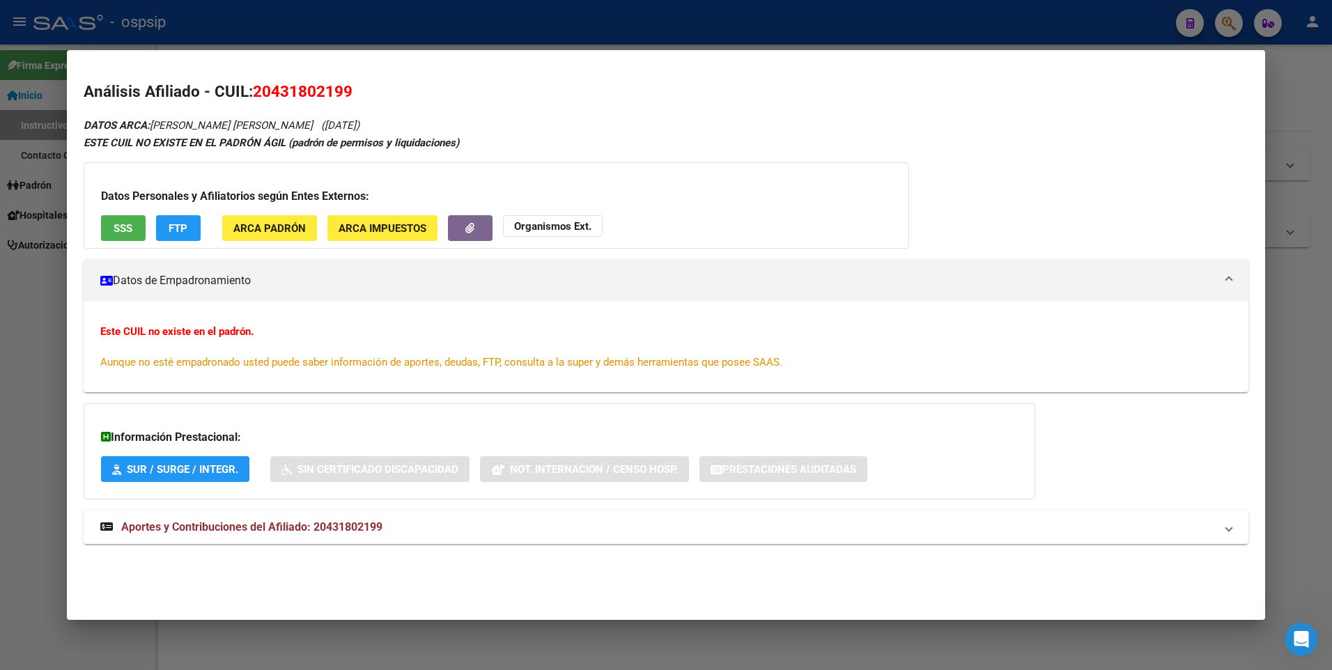
click at [131, 219] on button "SSS" at bounding box center [123, 228] width 45 height 26
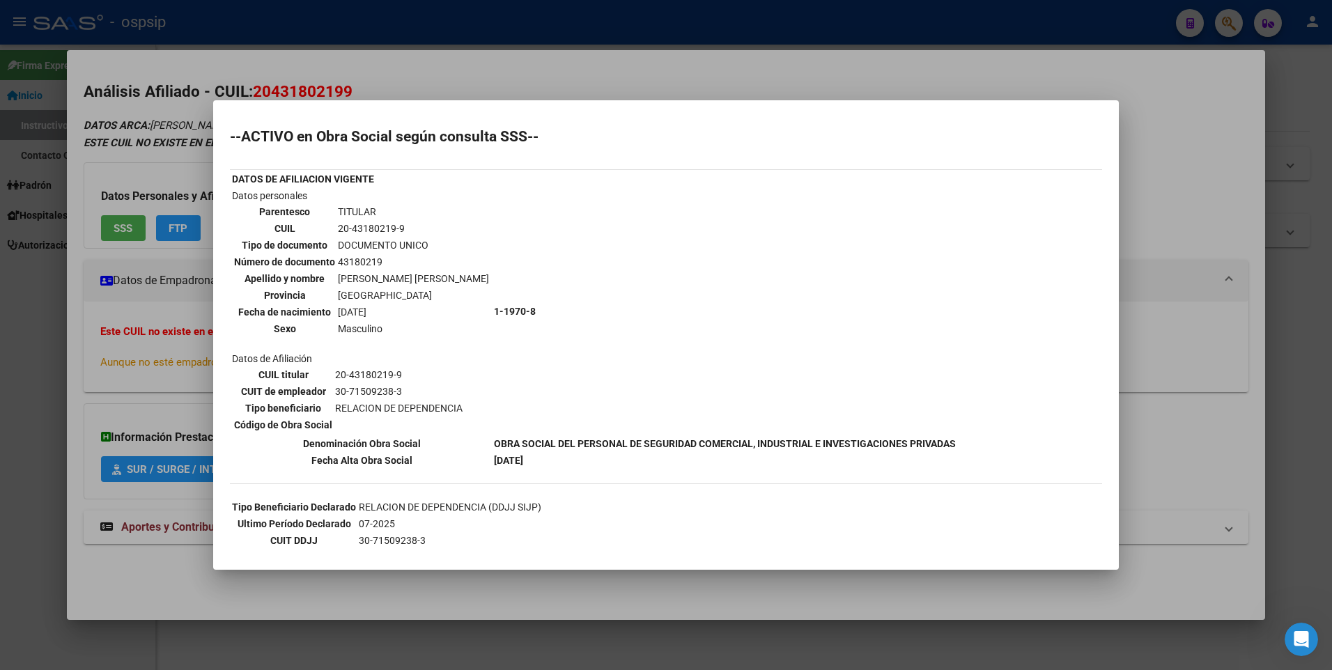
scroll to position [155, 0]
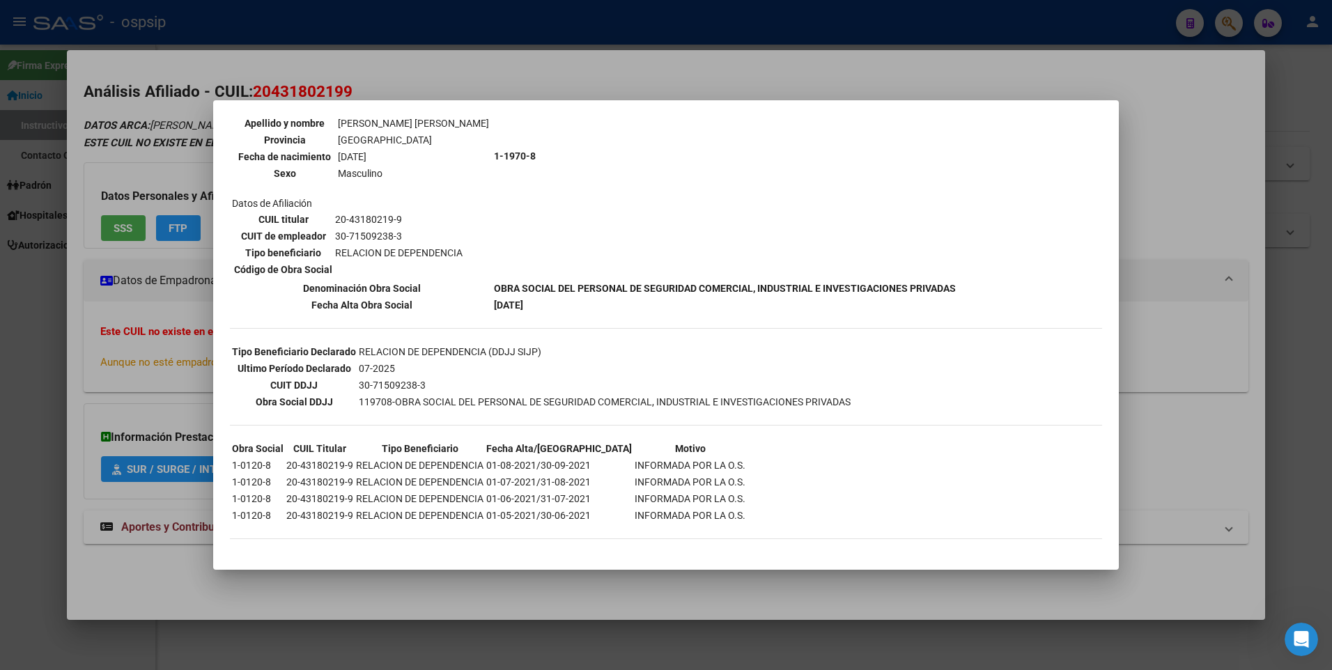
click at [148, 366] on div at bounding box center [666, 335] width 1332 height 670
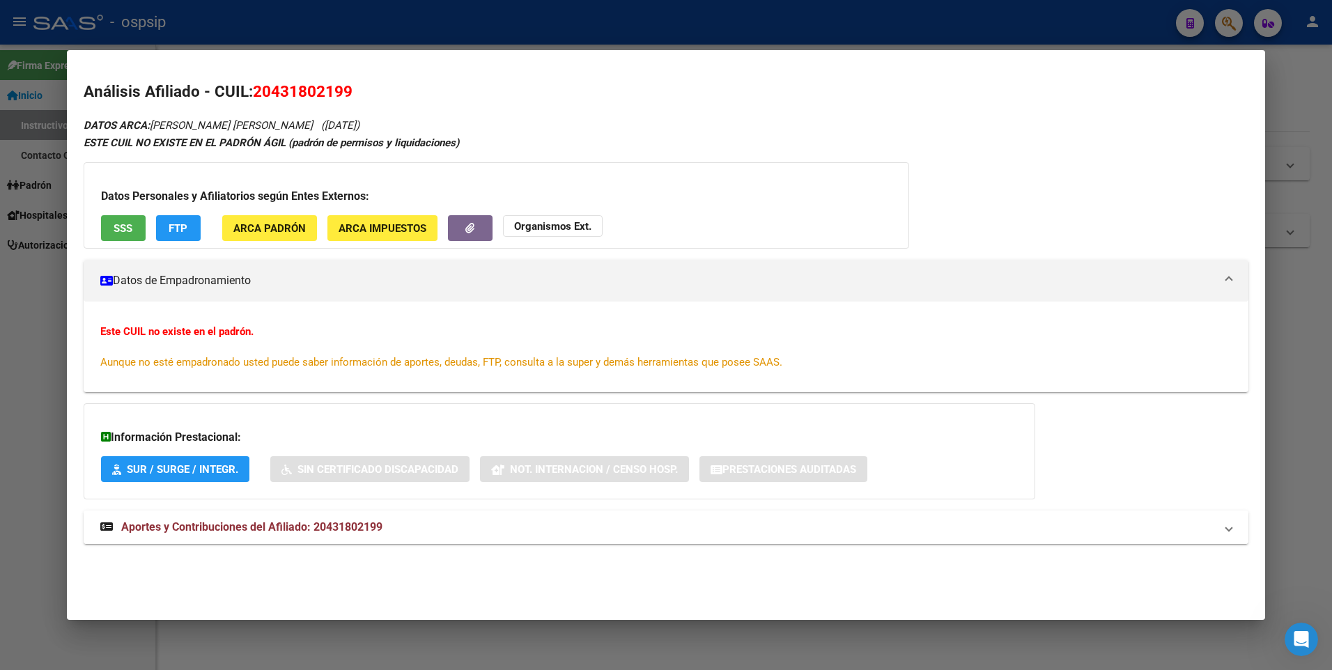
click at [288, 532] on span "Aportes y Contribuciones del Afiliado: 20431802199" at bounding box center [251, 526] width 261 height 13
drag, startPoint x: 248, startPoint y: 35, endPoint x: 342, endPoint y: 91, distance: 109.3
click at [249, 34] on div at bounding box center [666, 335] width 1332 height 670
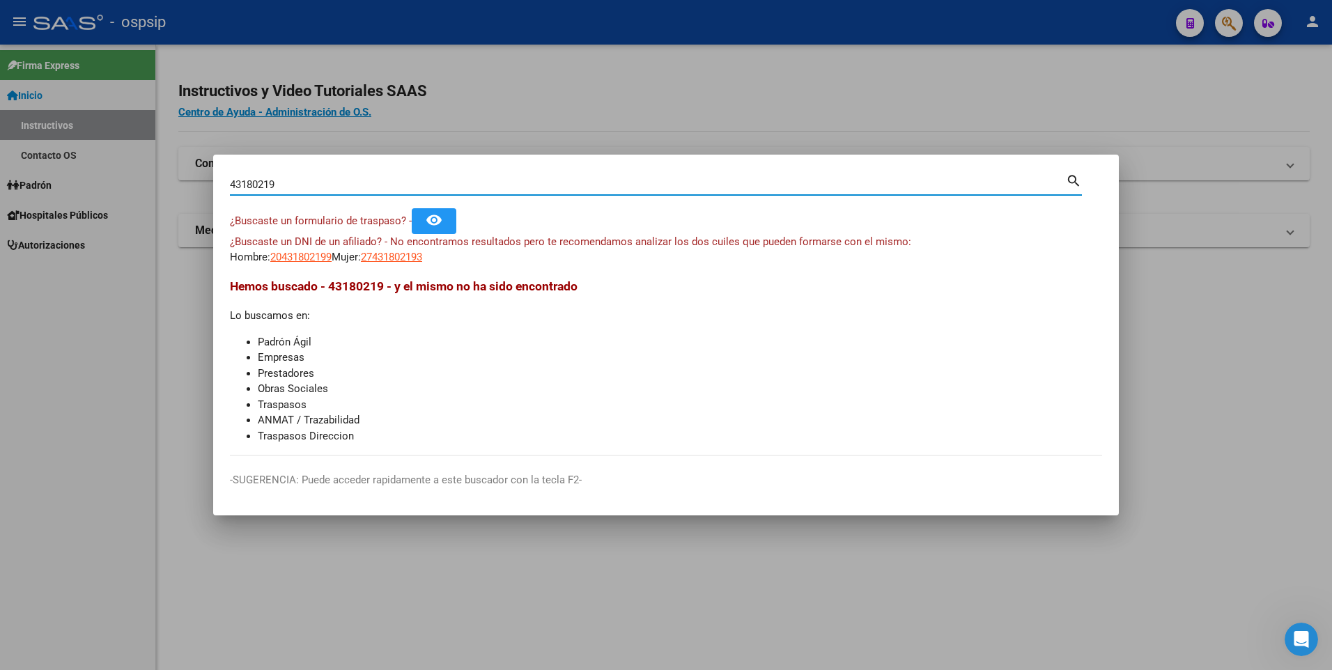
drag, startPoint x: 240, startPoint y: 187, endPoint x: 166, endPoint y: 185, distance: 74.6
click at [166, 185] on div "43180219 Buscar (apellido, dni, cuil, nro traspaso, cuit, obra social) search ¿…" at bounding box center [666, 335] width 1332 height 670
paste input "24292549"
type input "24292549"
click at [316, 260] on span "20242925492" at bounding box center [300, 257] width 61 height 13
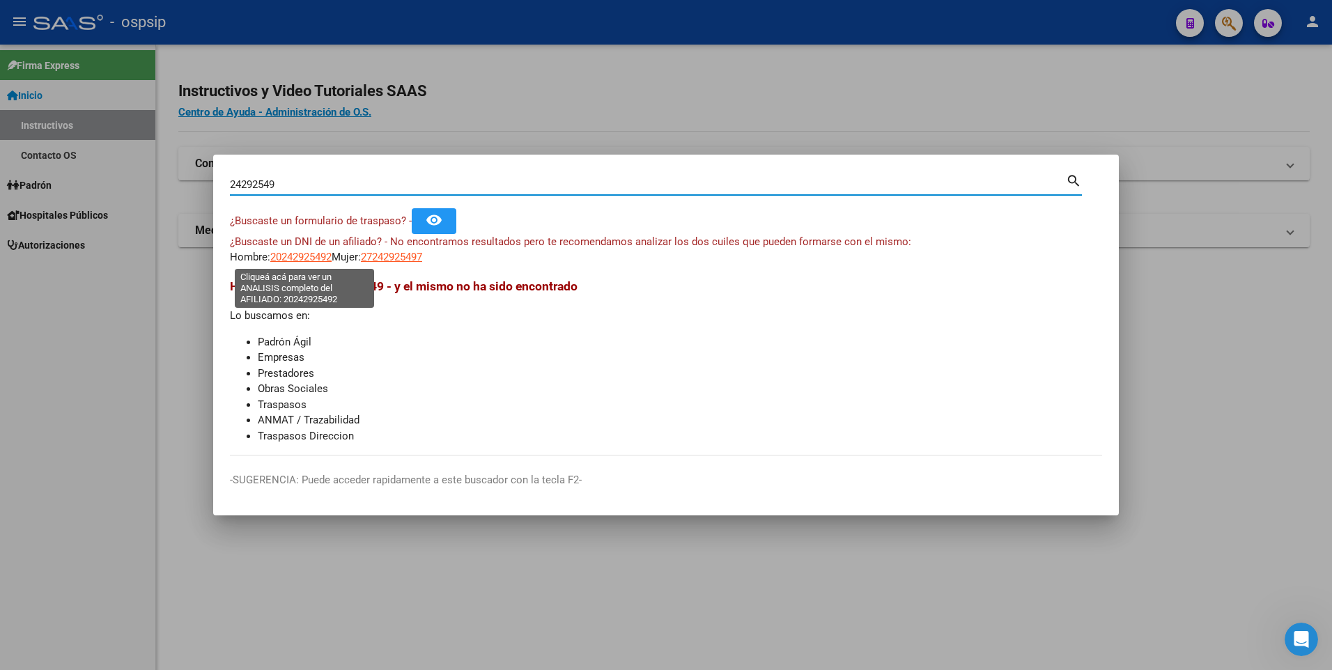
type textarea "20242925492"
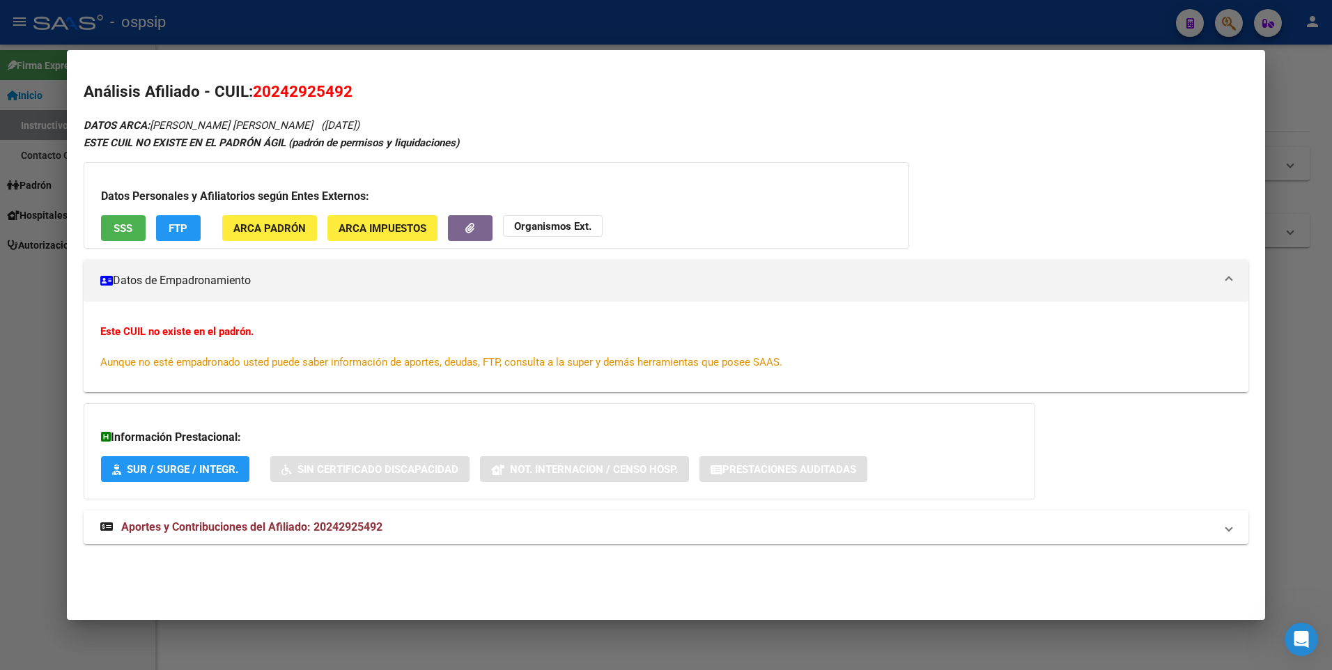
click at [357, 521] on span "Aportes y Contribuciones del Afiliado: 20242925492" at bounding box center [251, 526] width 261 height 13
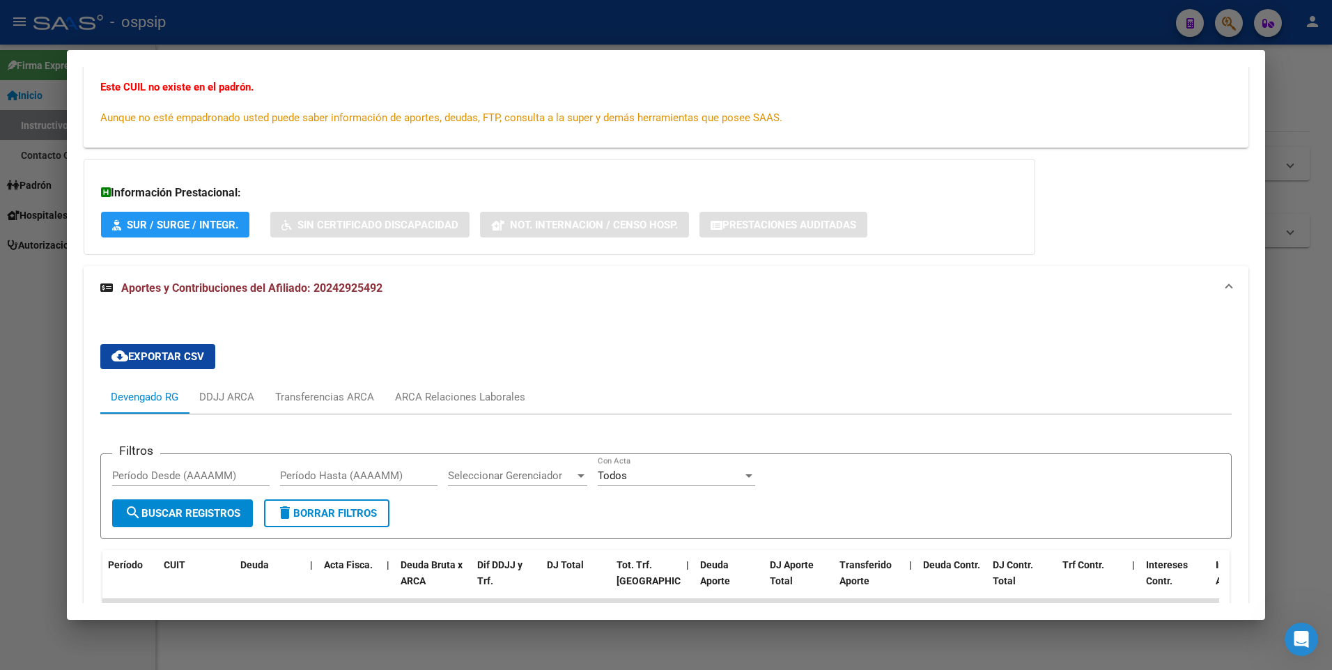
scroll to position [143, 0]
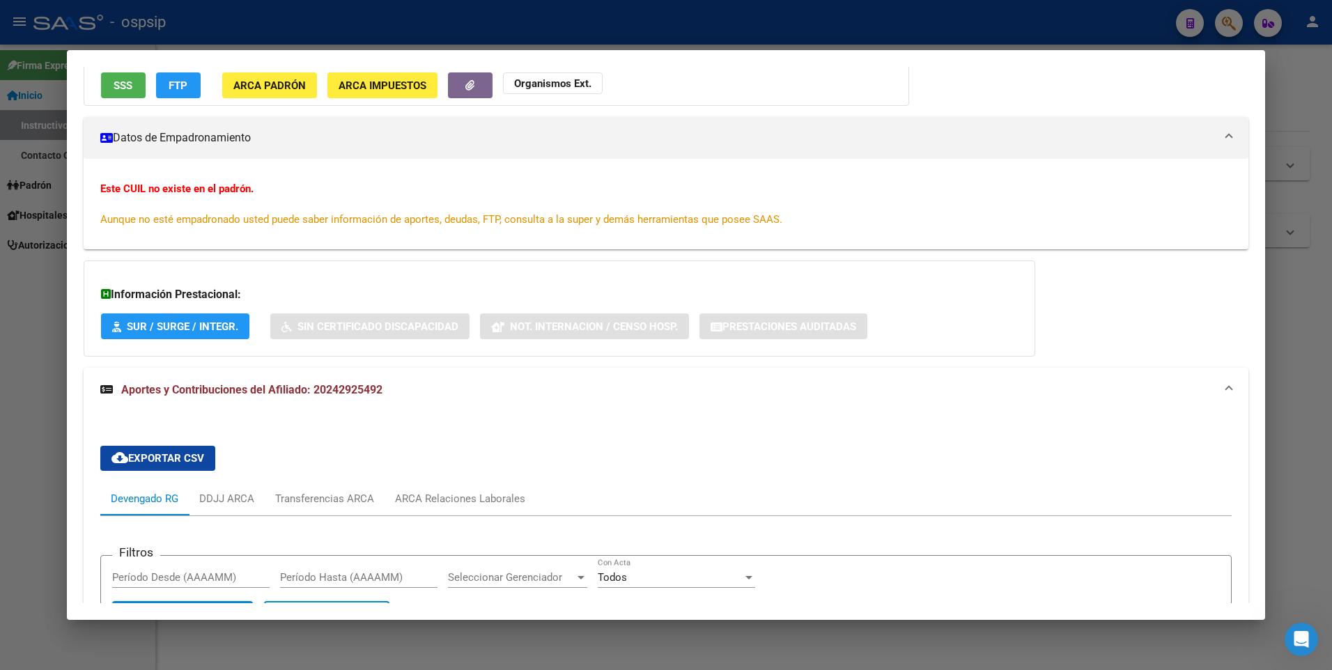
click at [125, 89] on span "SSS" at bounding box center [123, 85] width 19 height 13
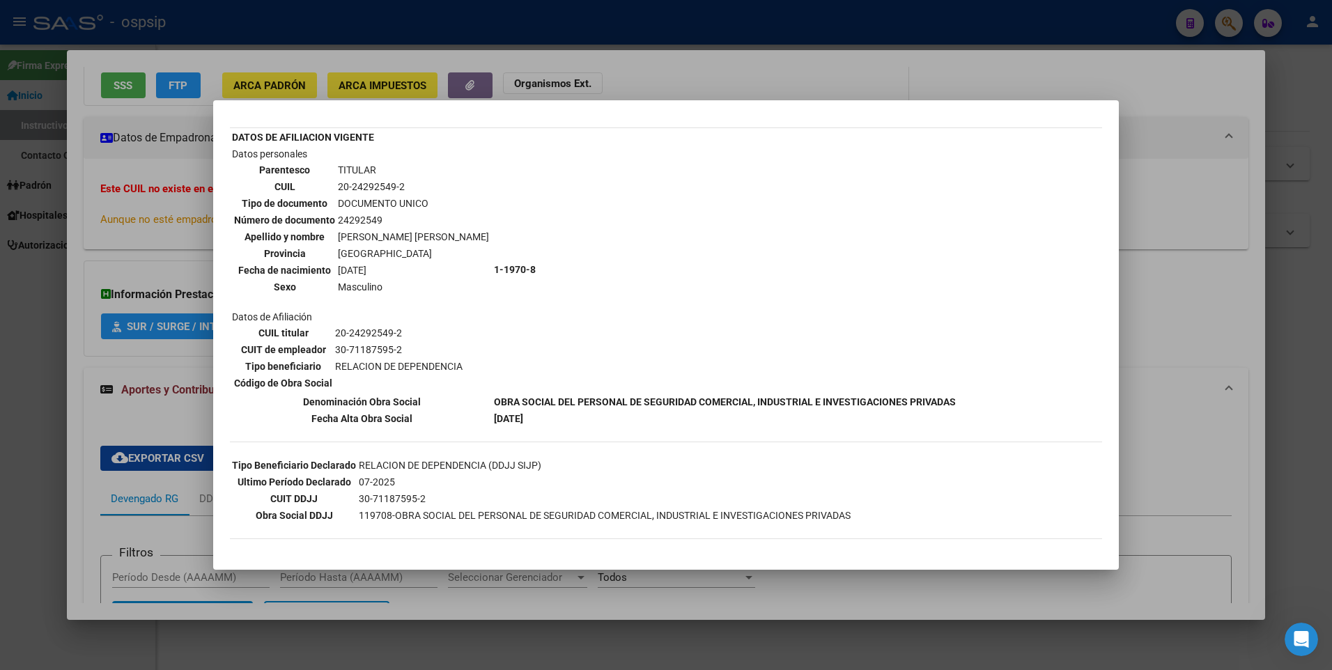
scroll to position [0, 0]
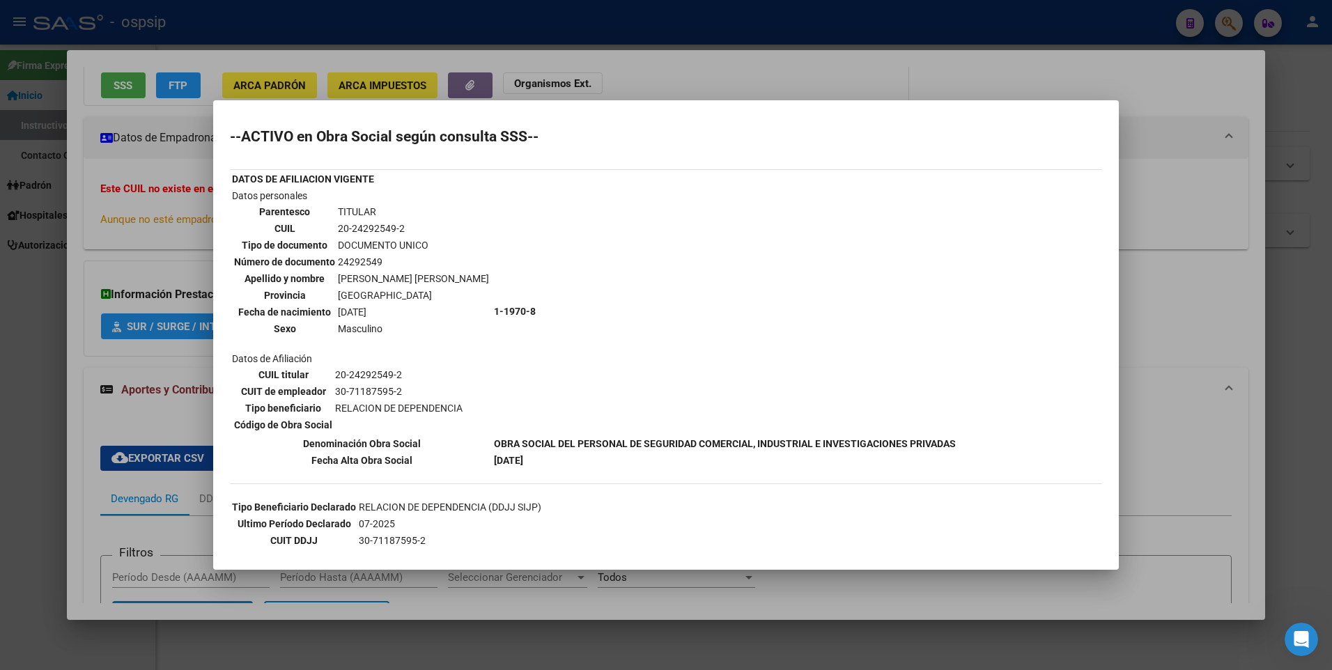
click at [439, 52] on div at bounding box center [666, 335] width 1332 height 670
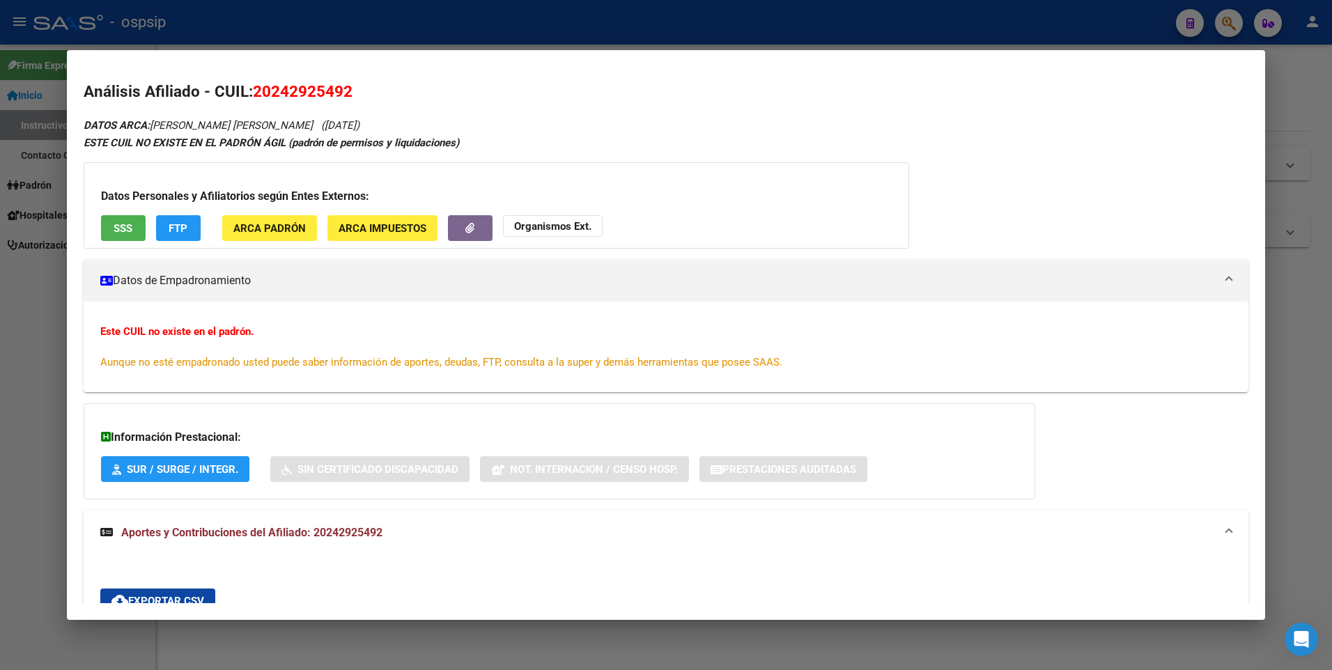
click at [293, 36] on div at bounding box center [666, 335] width 1332 height 670
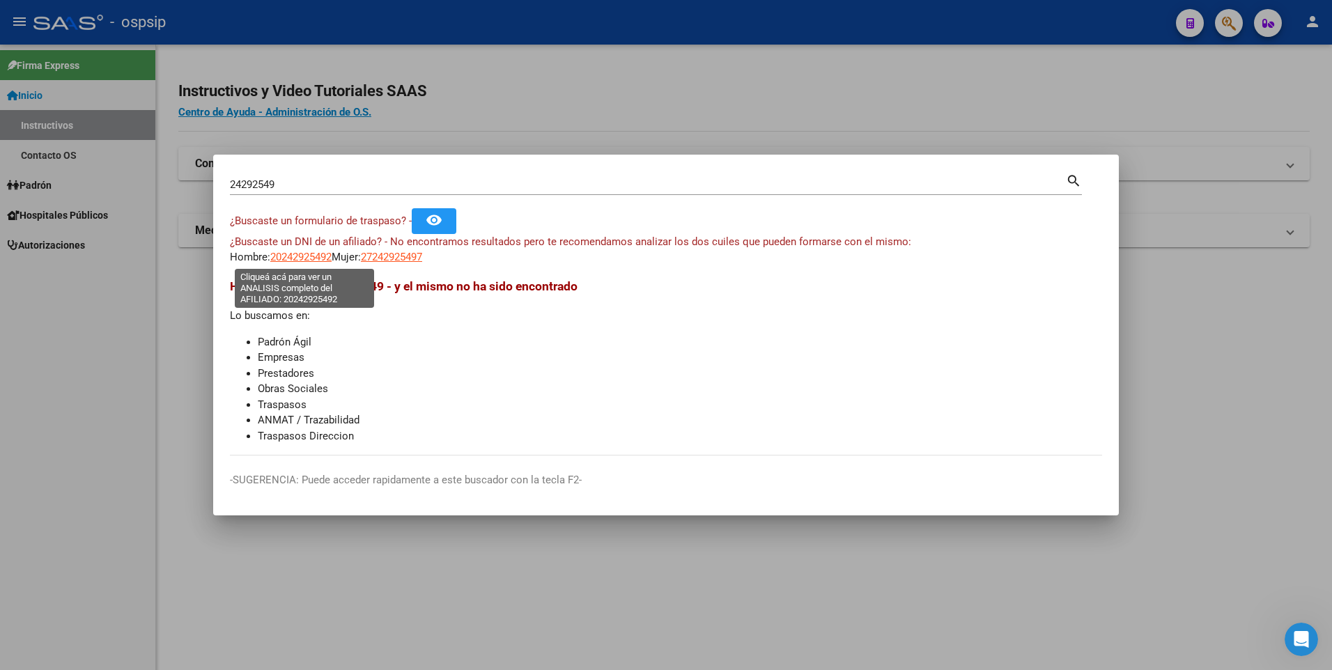
click at [308, 256] on span "20242925492" at bounding box center [300, 257] width 61 height 13
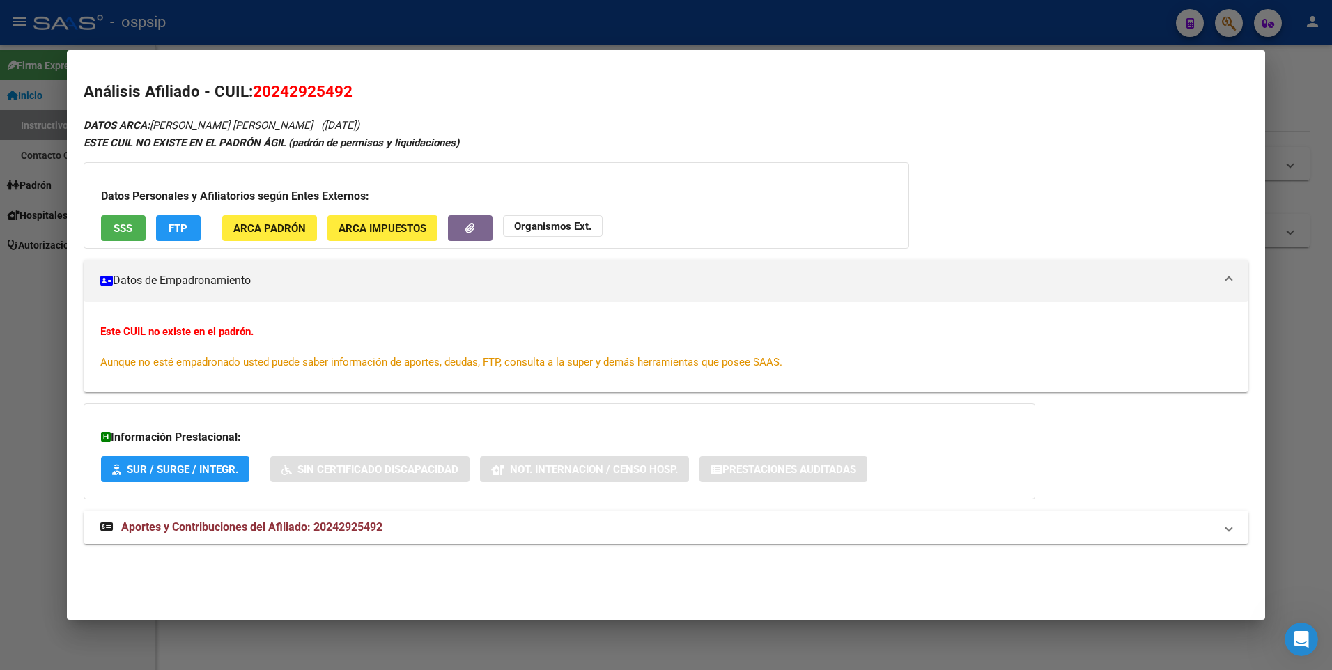
click at [304, 526] on span "Aportes y Contribuciones del Afiliado: 20242925492" at bounding box center [251, 526] width 261 height 13
drag, startPoint x: 330, startPoint y: 18, endPoint x: 361, endPoint y: 61, distance: 52.4
click at [332, 17] on div at bounding box center [666, 335] width 1332 height 670
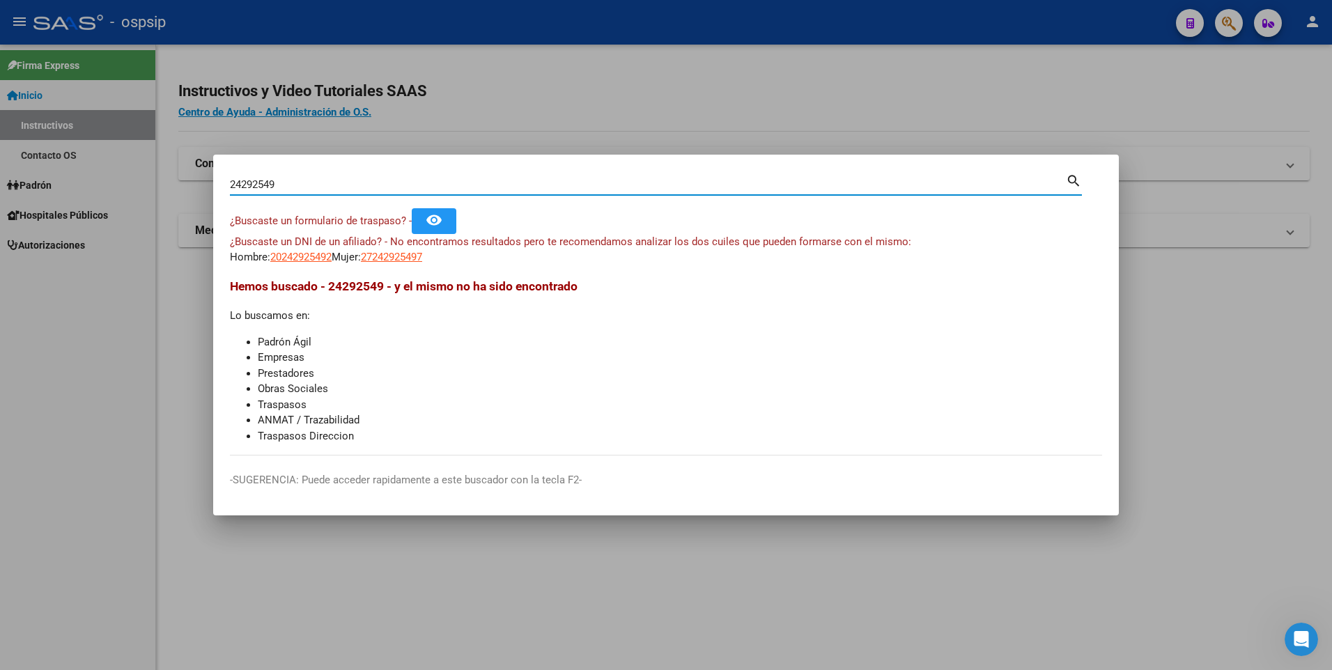
click at [325, 184] on input "24292549" at bounding box center [648, 184] width 836 height 13
paste input "42535389"
type input "42535389"
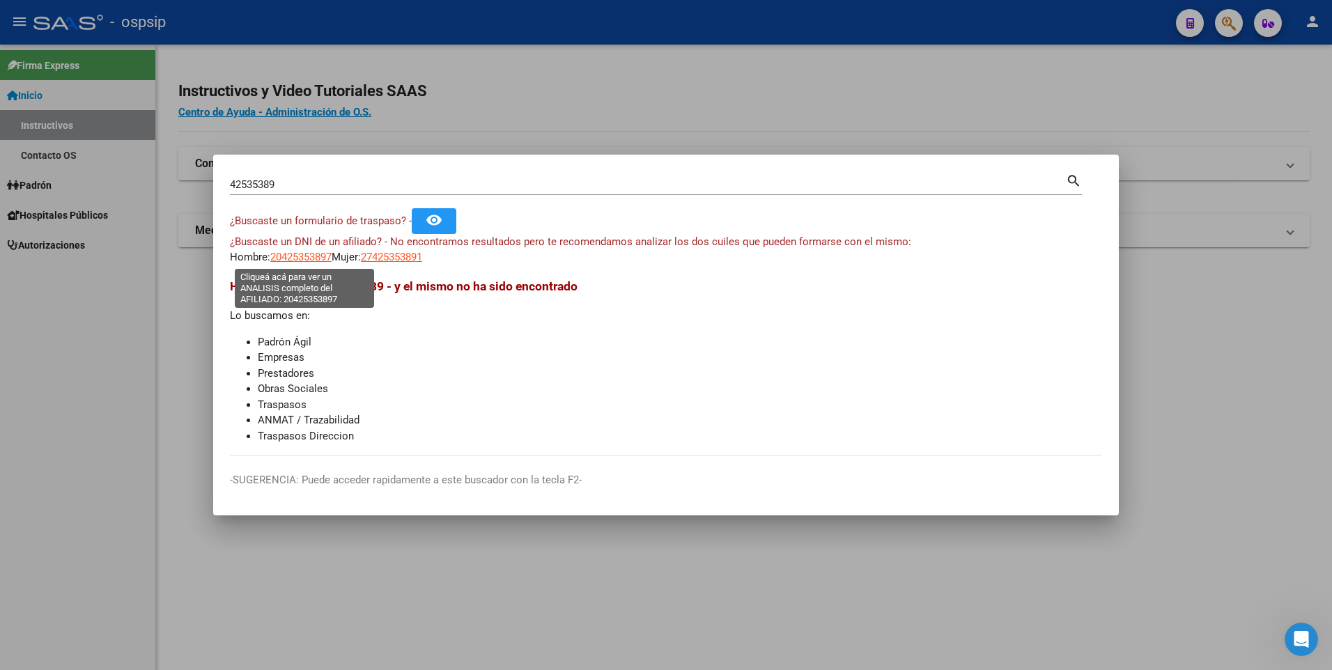
click at [311, 259] on span "20425353897" at bounding box center [300, 257] width 61 height 13
type textarea "20425353897"
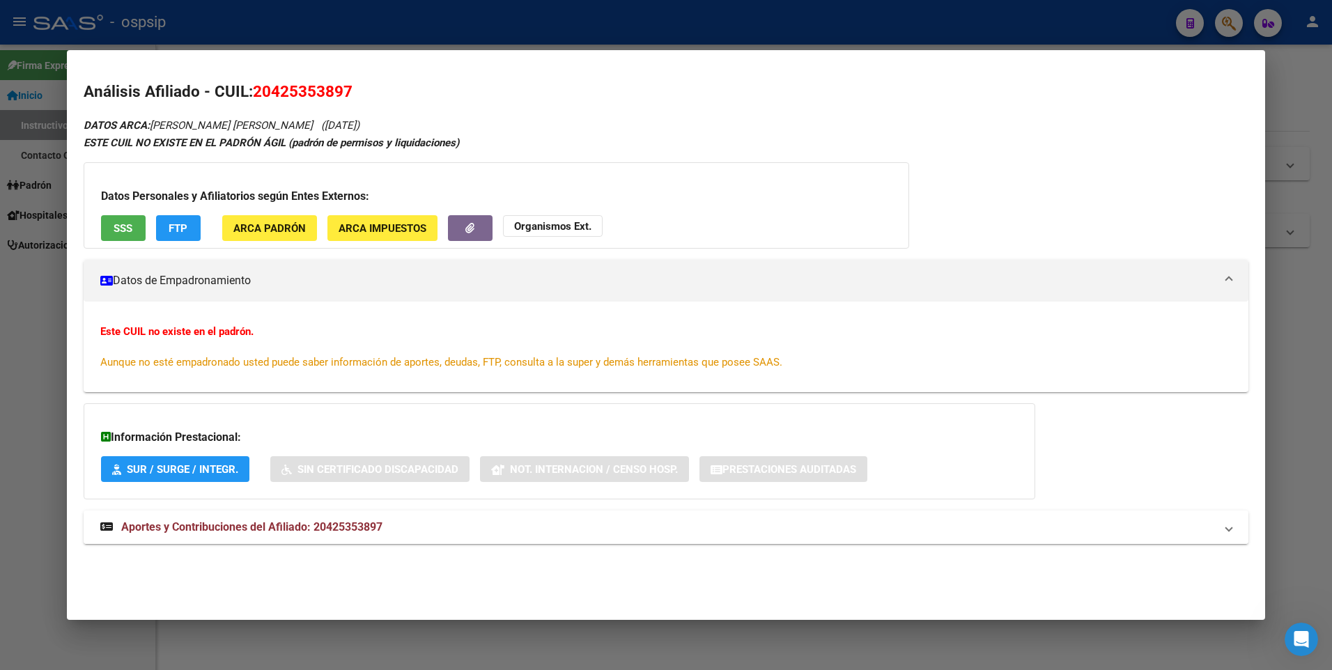
click at [294, 520] on span "Aportes y Contribuciones del Afiliado: 20425353897" at bounding box center [251, 526] width 261 height 13
click at [123, 227] on span "SSS" at bounding box center [123, 228] width 19 height 13
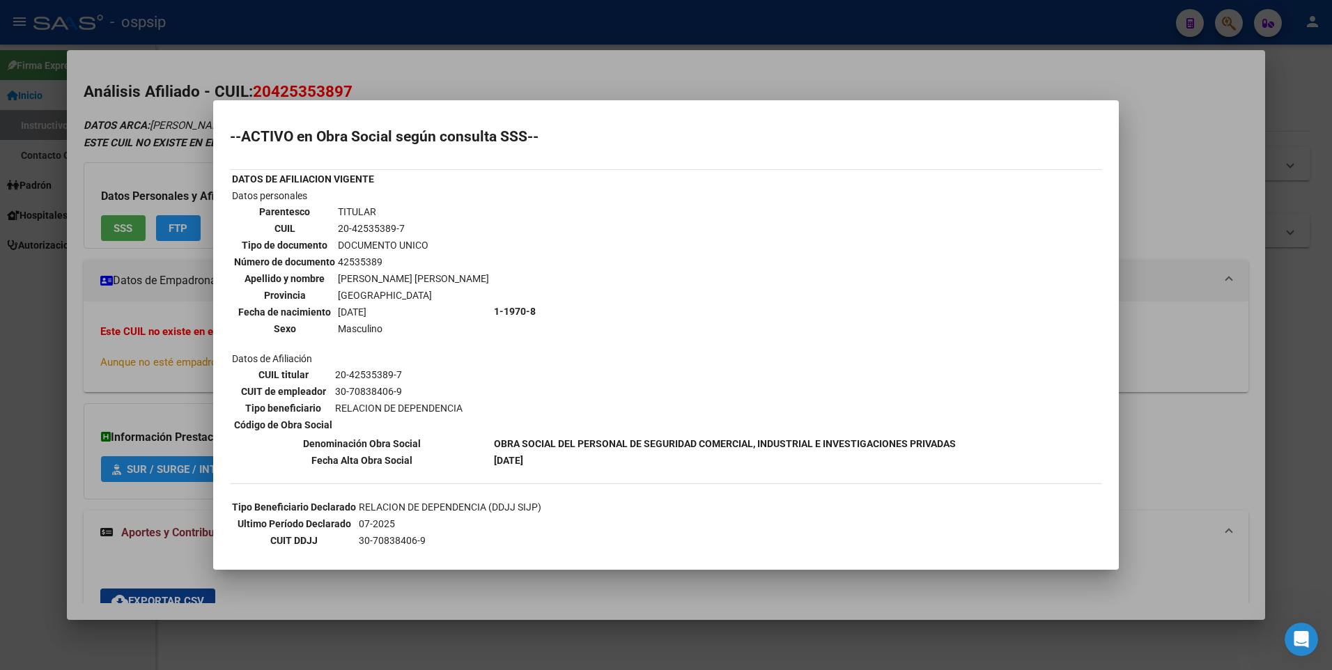
click at [146, 190] on div at bounding box center [666, 335] width 1332 height 670
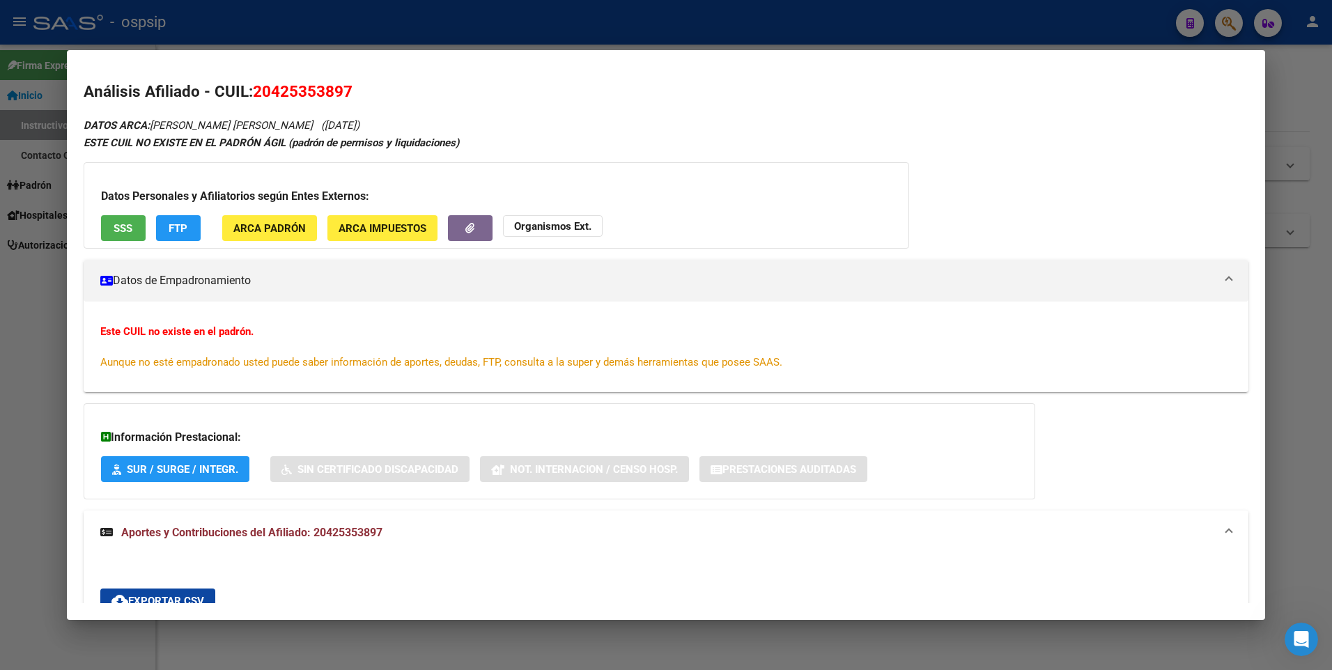
click at [256, 29] on div at bounding box center [666, 335] width 1332 height 670
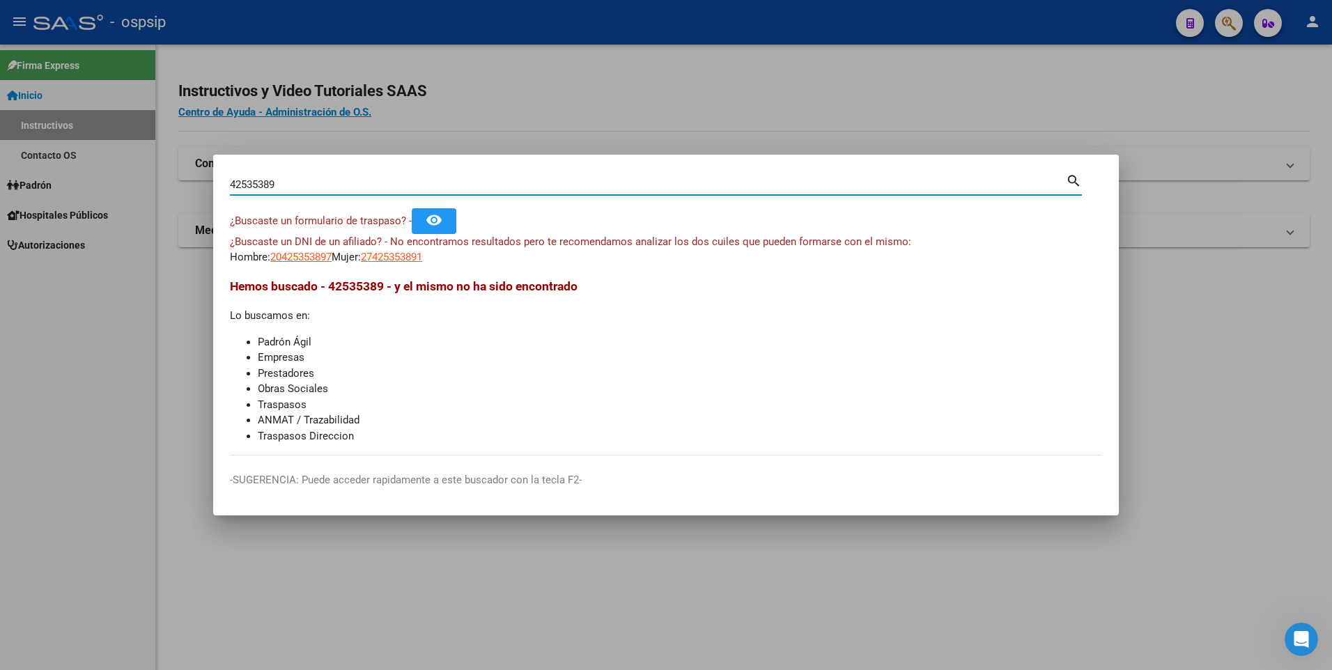
drag, startPoint x: 289, startPoint y: 185, endPoint x: 197, endPoint y: 180, distance: 92.1
click at [198, 182] on div "42535389 Buscar (apellido, dni, cuil, nro traspaso, cuit, obra social) search ¿…" at bounding box center [666, 335] width 1332 height 670
